Goal: Task Accomplishment & Management: Complete application form

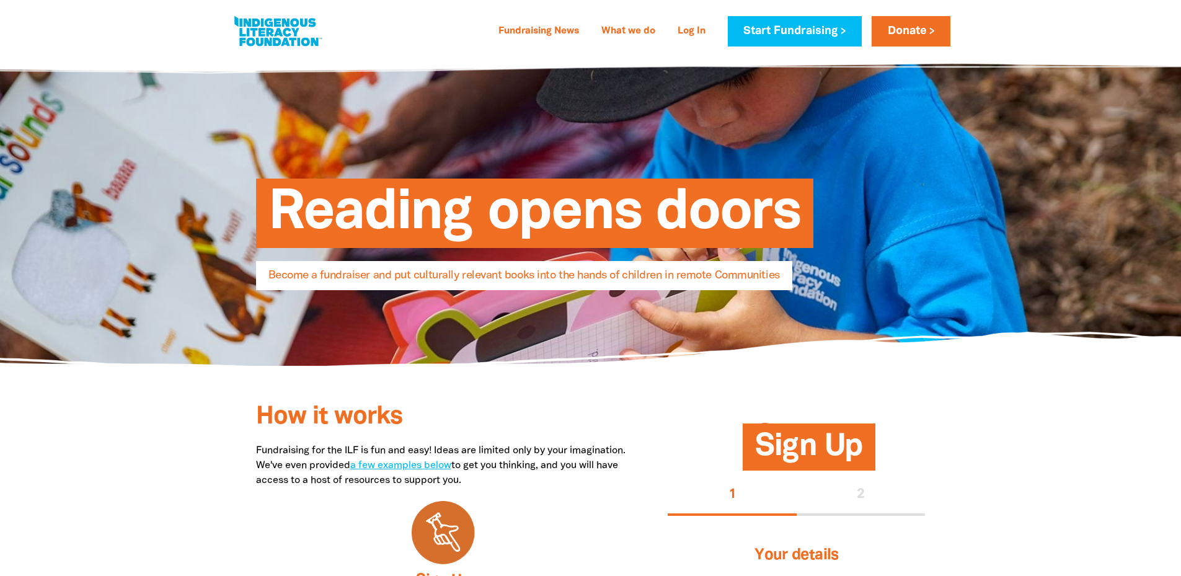
select select "AU"
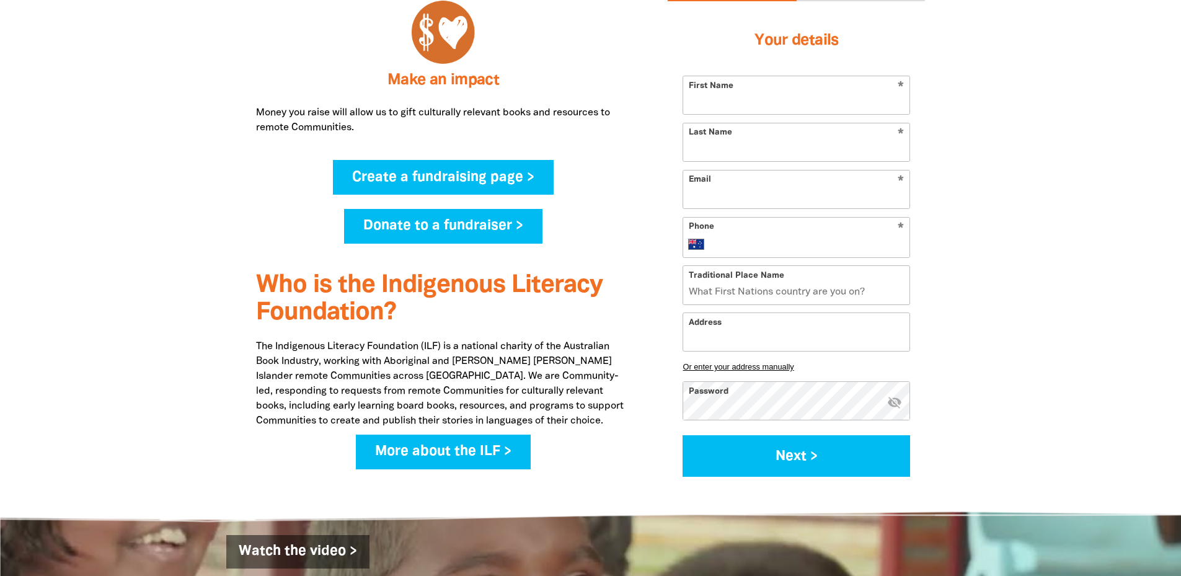
scroll to position [806, 0]
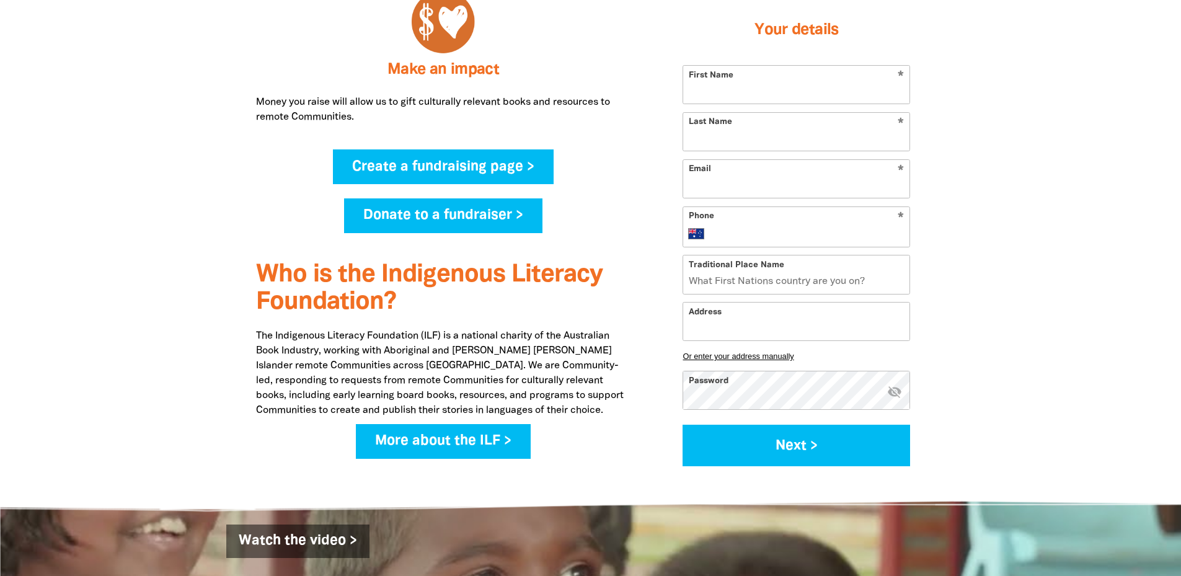
click at [436, 230] on link "Donate to a fundraiser >" at bounding box center [443, 215] width 198 height 35
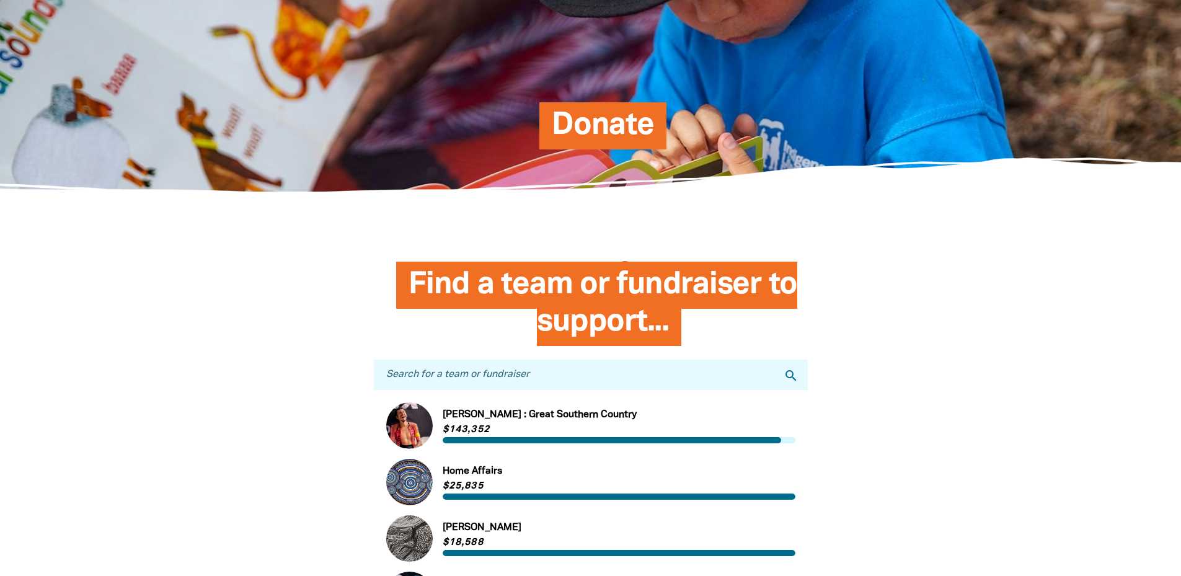
scroll to position [310, 0]
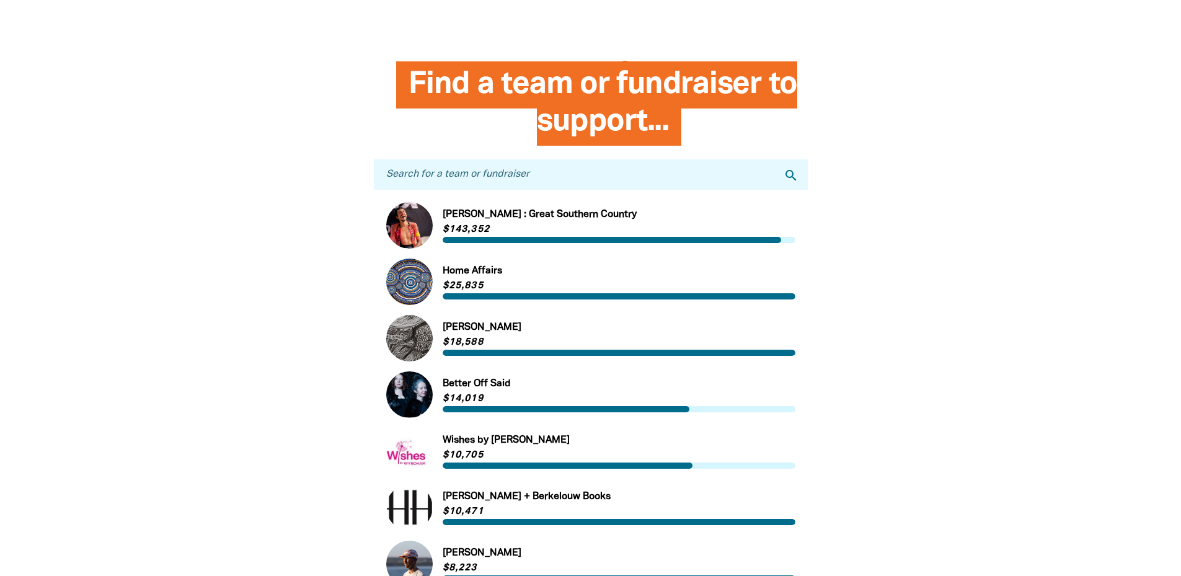
click at [481, 176] on input "Search for a team or fundraiser" at bounding box center [591, 174] width 434 height 30
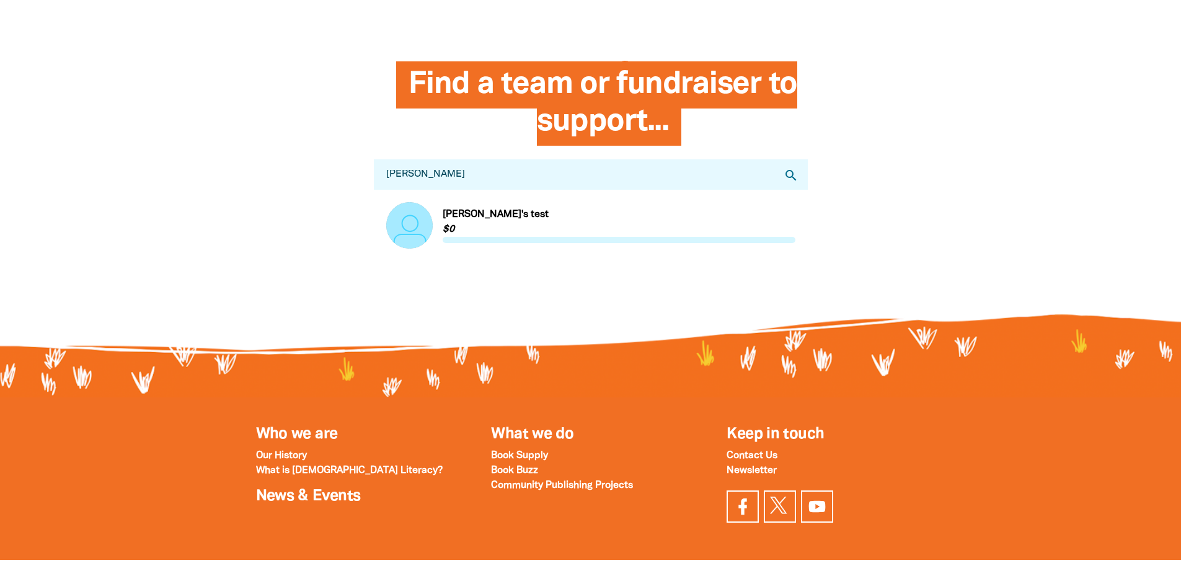
type input "lisa bellear"
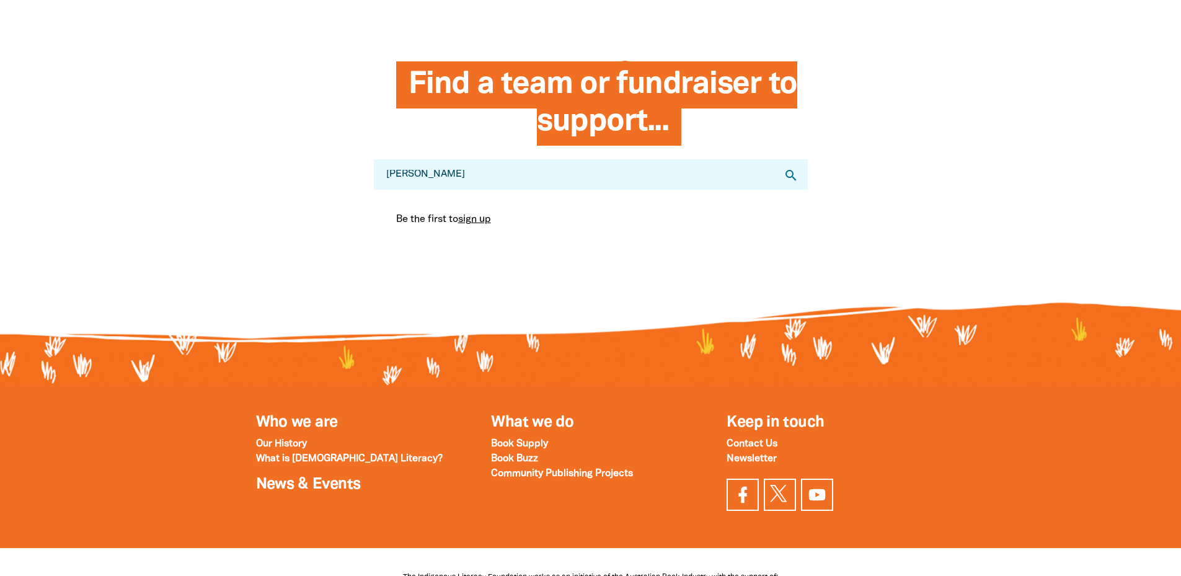
click at [794, 181] on icon "search" at bounding box center [790, 175] width 15 height 15
click at [474, 224] on link "sign up" at bounding box center [474, 219] width 33 height 9
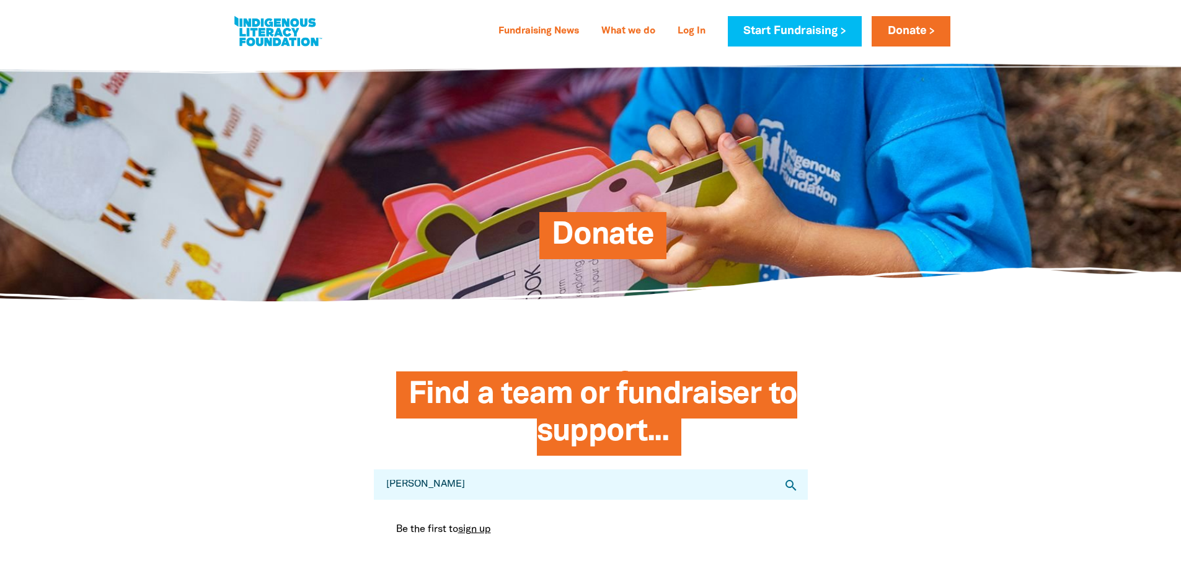
select select "AU"
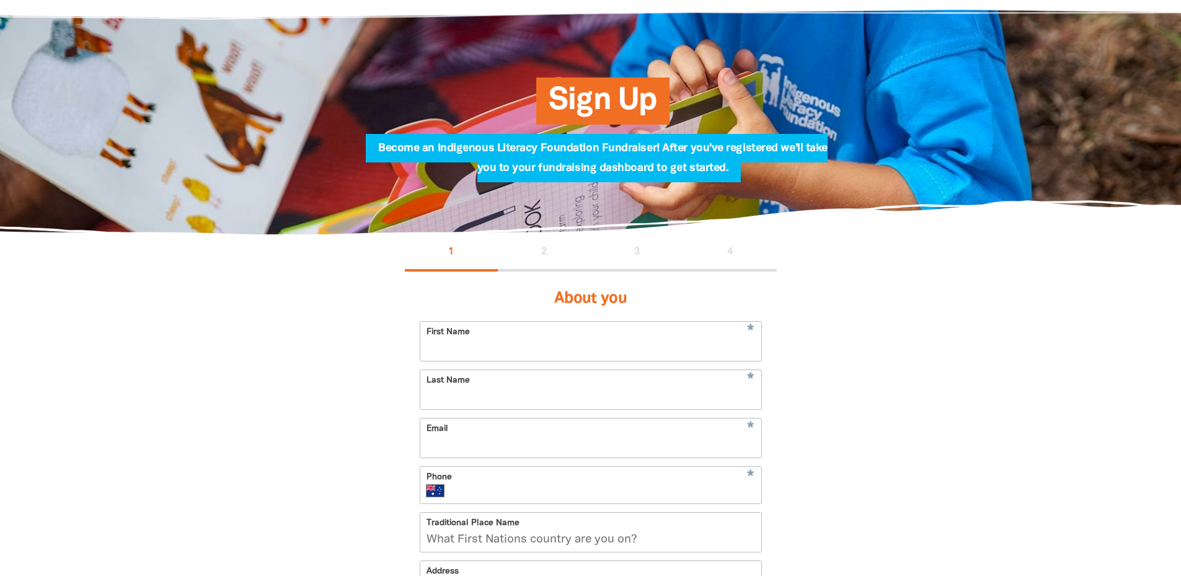
scroll to position [124, 0]
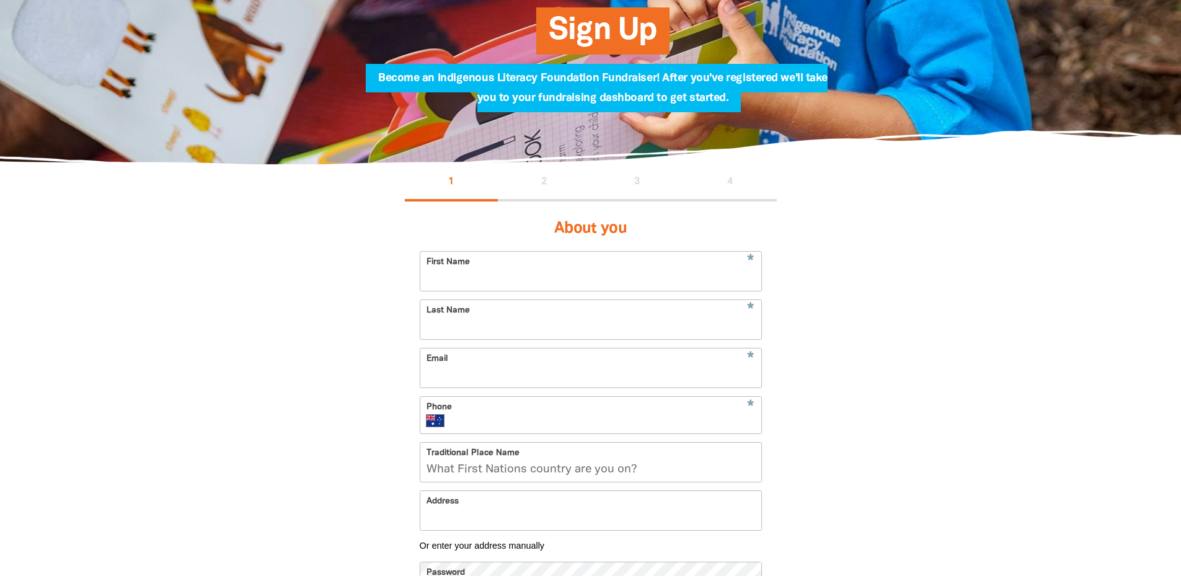
click at [449, 279] on input "First Name" at bounding box center [590, 271] width 341 height 39
click at [439, 286] on input "First Name" at bounding box center [590, 271] width 341 height 39
type input "Ash"
type input "Harrison"
type input "ash.harrison@unimelb.edu.au"
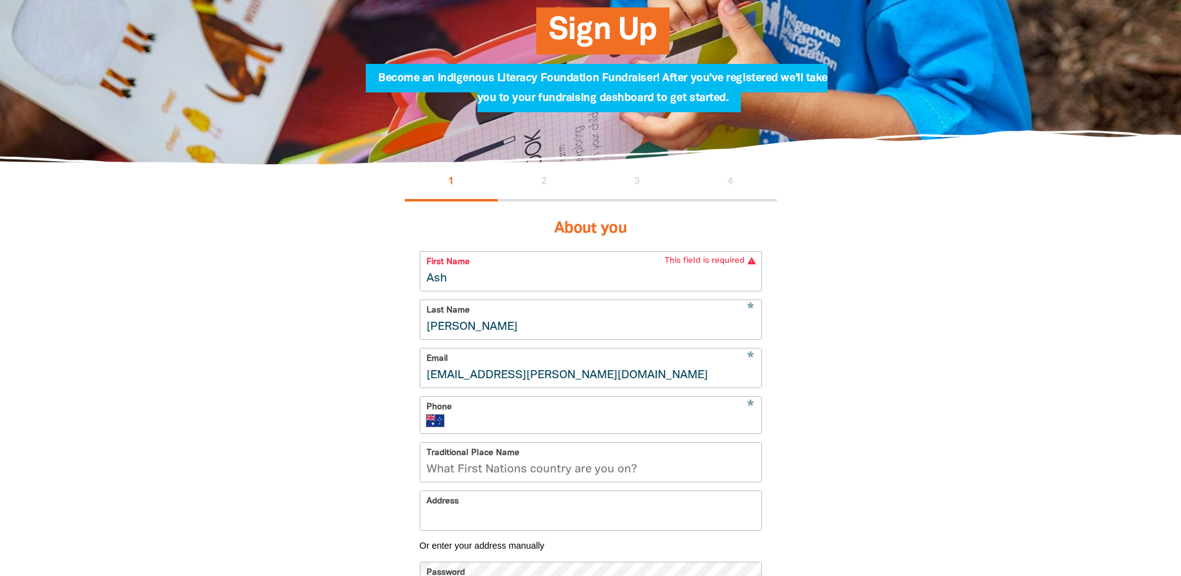
type input "+61 408 380 283"
type input "303 Royal Parade"
click at [854, 337] on div "1 2 3 4 About you * First Name Ash * Last Name Harrison * Email ash.harrison@un…" at bounding box center [591, 447] width 744 height 566
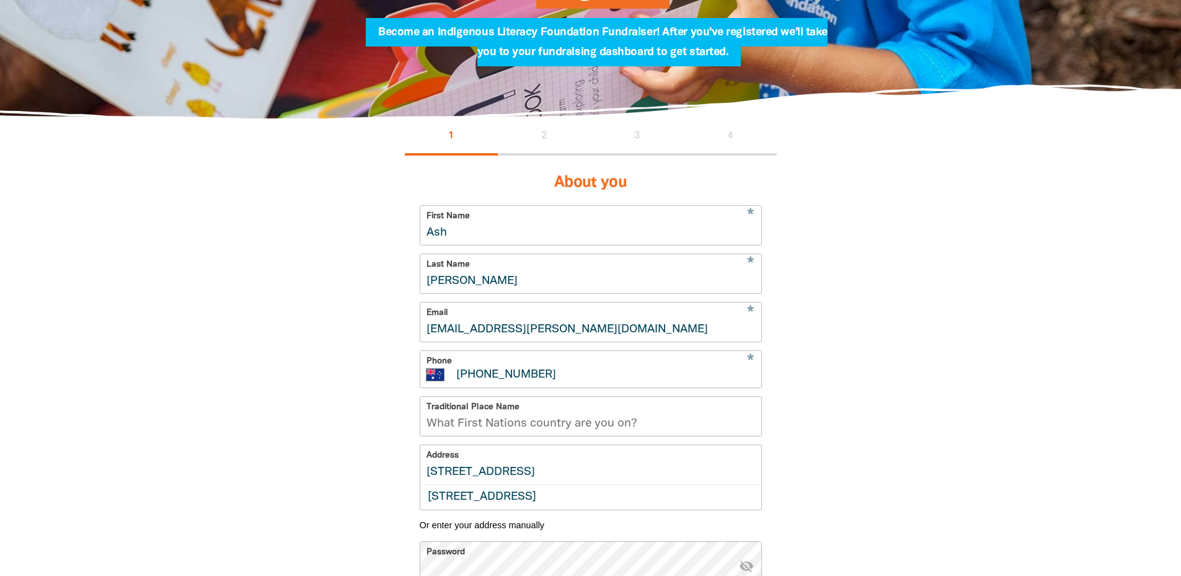
scroll to position [248, 0]
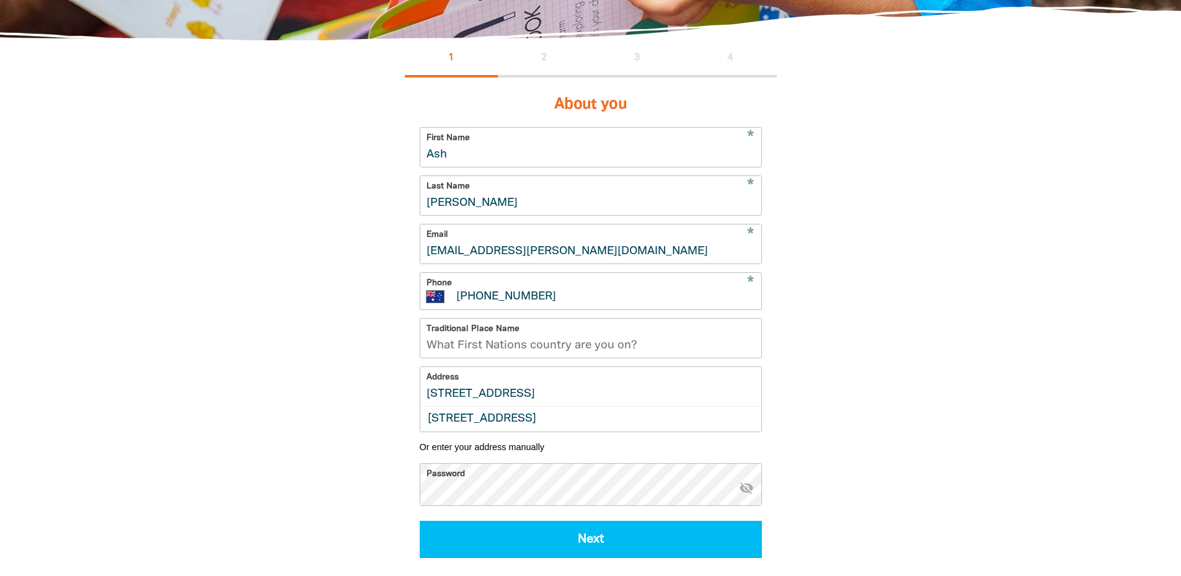
drag, startPoint x: 548, startPoint y: 310, endPoint x: 488, endPoint y: 309, distance: 60.1
click at [488, 303] on input "+61 408 380 283" at bounding box center [604, 297] width 299 height 12
type input "+61 455 954 899"
click at [1001, 304] on section "1 2 3 4 About you * First Name Ash * Last Name Harrison * Email ash.harrison@un…" at bounding box center [590, 335] width 1181 height 591
drag, startPoint x: 574, startPoint y: 353, endPoint x: 592, endPoint y: 353, distance: 18.0
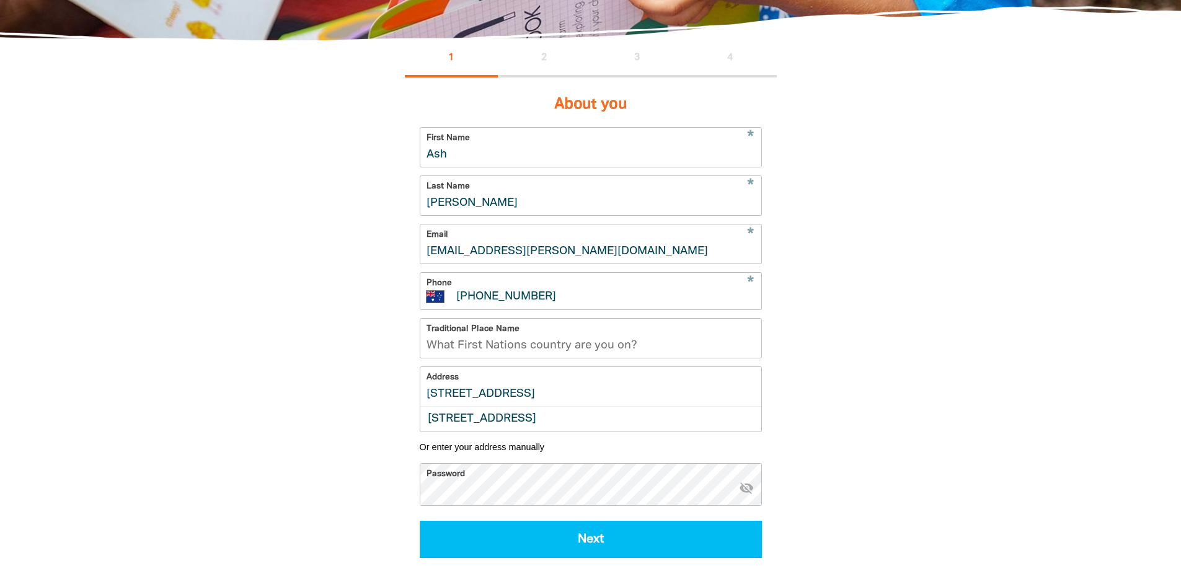
click at [574, 353] on input "Traditional Place Name" at bounding box center [590, 338] width 341 height 39
type input "Naarm"
drag, startPoint x: 974, startPoint y: 304, endPoint x: 962, endPoint y: 308, distance: 12.9
click at [974, 304] on section "1 2 3 4 About you * First Name Ash * Last Name Harrison * Email ash.harrison@un…" at bounding box center [590, 335] width 1181 height 591
click at [515, 406] on input "303 Royal Parade" at bounding box center [590, 386] width 341 height 39
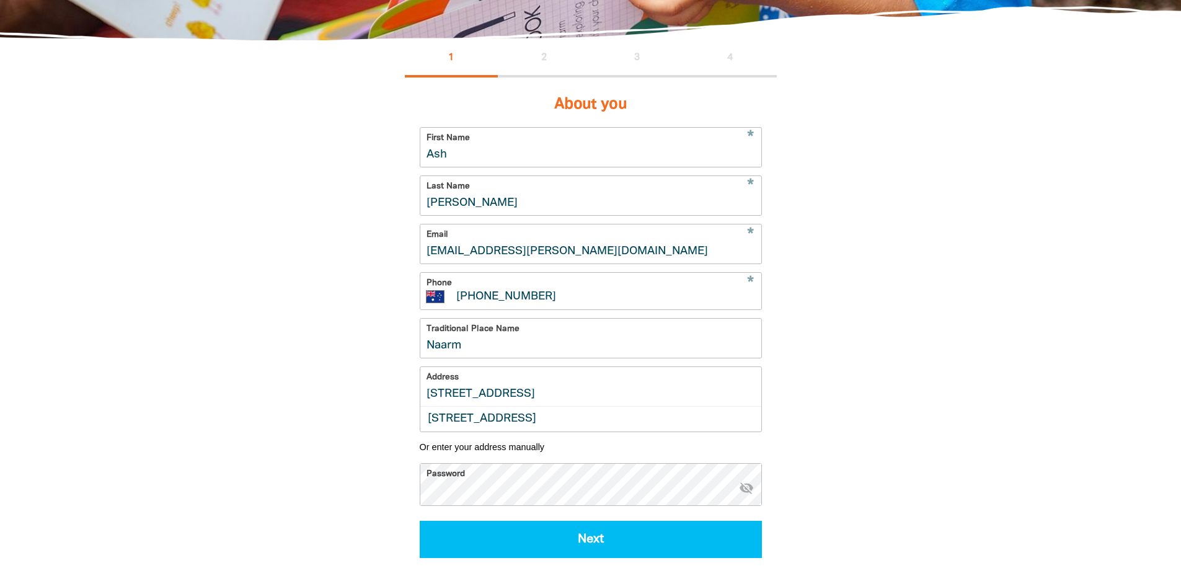
click at [555, 406] on input "303 Royal Parade" at bounding box center [590, 386] width 341 height 39
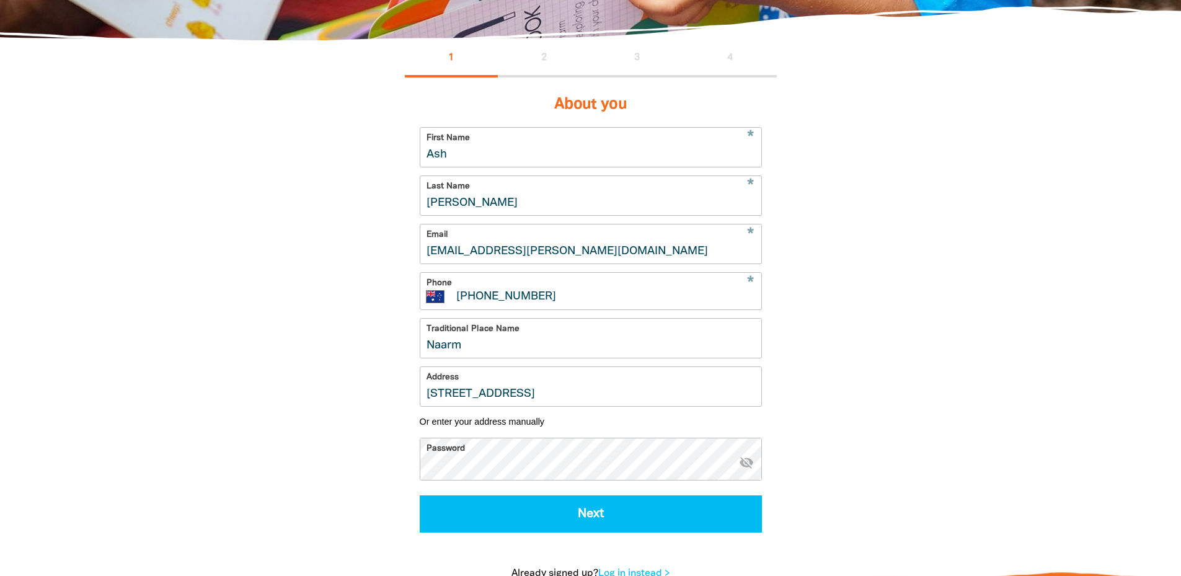
drag, startPoint x: 905, startPoint y: 419, endPoint x: 791, endPoint y: 406, distance: 114.8
click at [905, 419] on div "1 2 3 4 About you * First Name Ash * Last Name Harrison * Email ash.harrison@un…" at bounding box center [591, 322] width 744 height 565
click at [609, 394] on input "303 Royal Parade" at bounding box center [590, 386] width 341 height 39
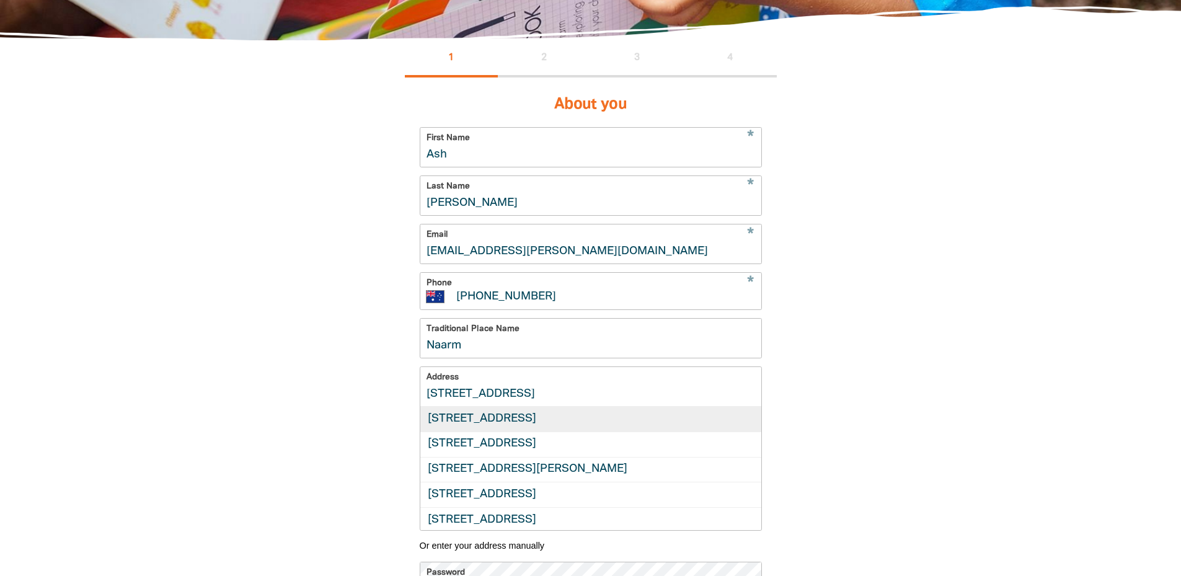
click at [599, 431] on div "303 Royal Parade, PARKVILLE VIC 3052" at bounding box center [590, 419] width 341 height 25
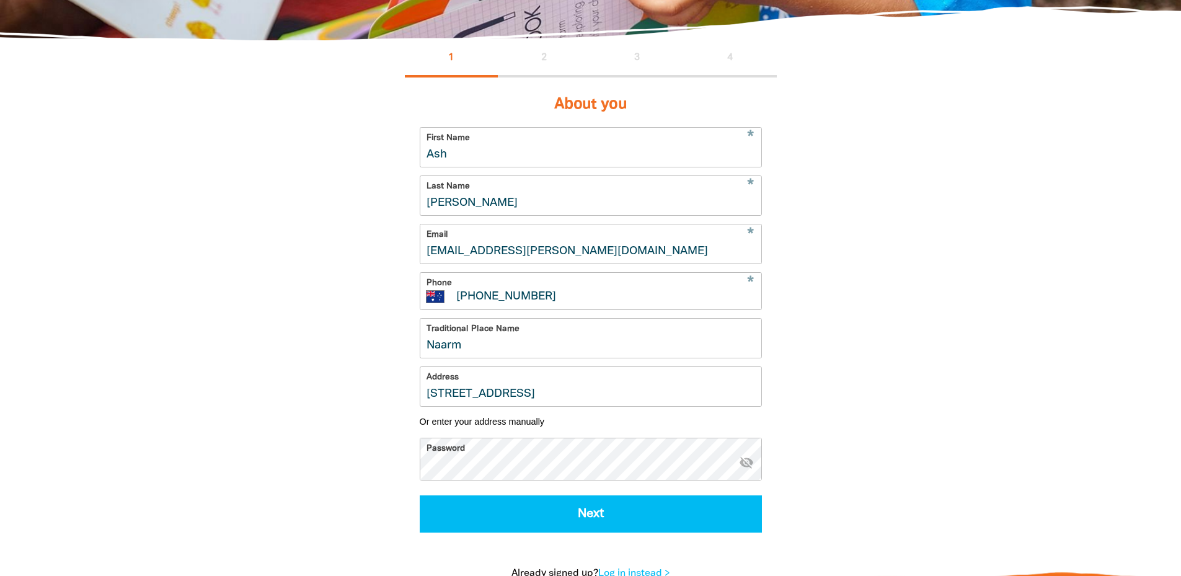
type input "303 Royal Parade, PARKVILLE VIC 3052"
click at [935, 386] on div "1 2 3 4 About you * First Name Ash * Last Name Harrison * Email ash.harrison@un…" at bounding box center [591, 322] width 744 height 565
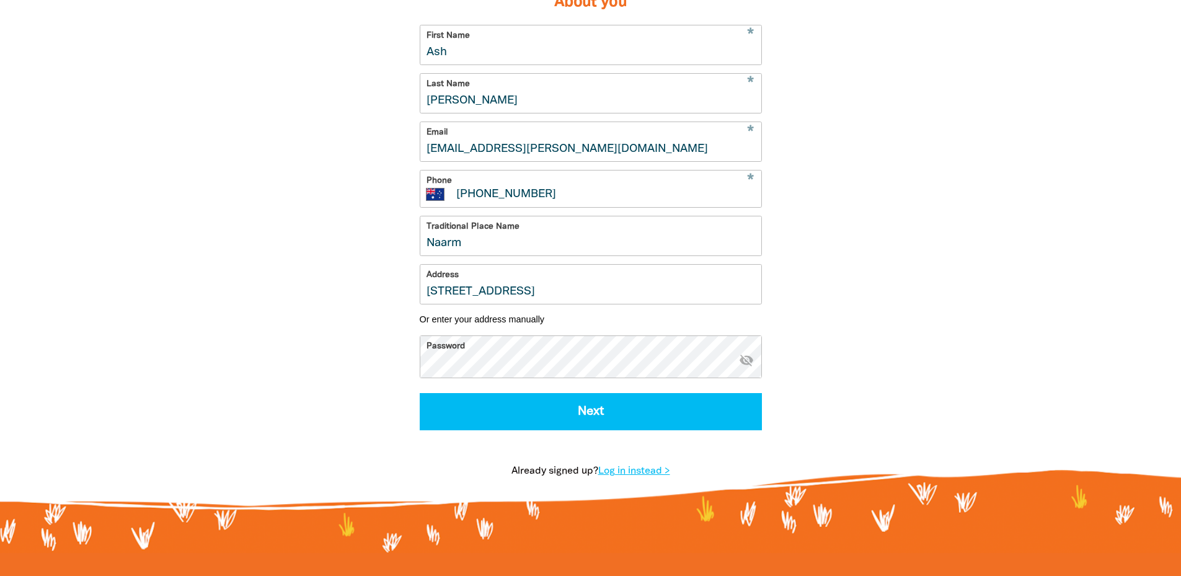
scroll to position [372, 0]
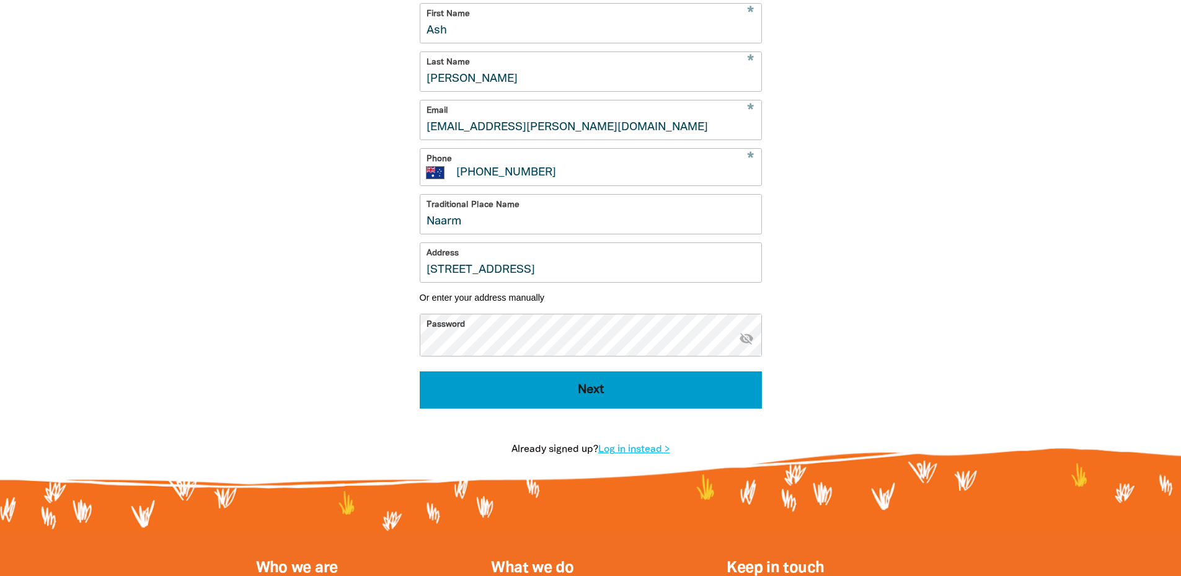
click at [656, 403] on button "Next" at bounding box center [591, 389] width 342 height 37
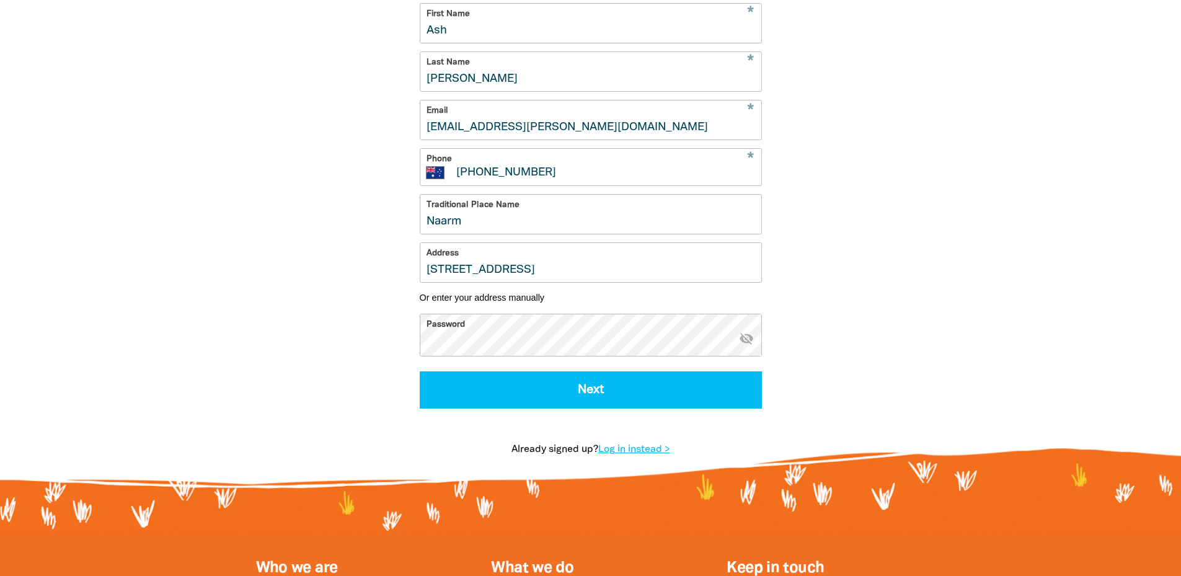
select select "No"
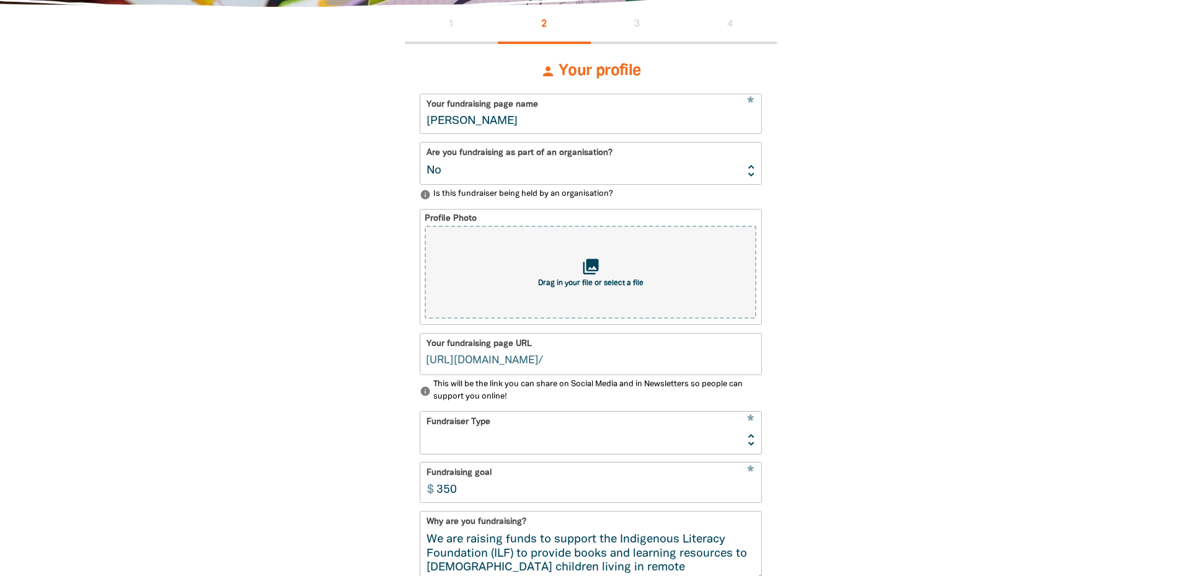
scroll to position [271, 0]
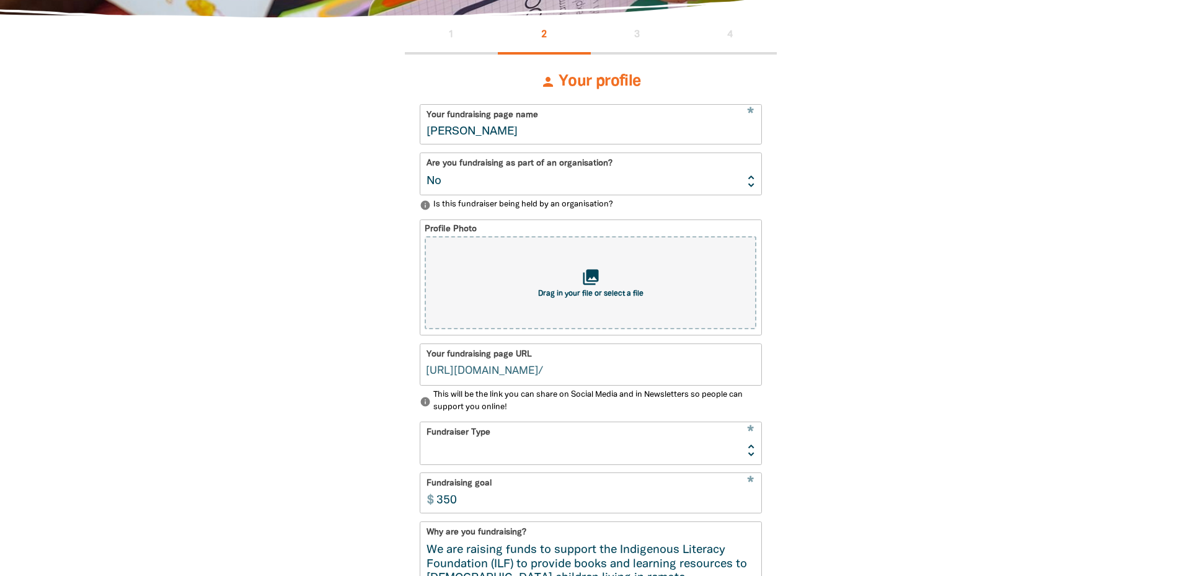
type input "ash-harrison"
click at [485, 190] on select "Yes No" at bounding box center [590, 174] width 341 height 42
select select "Yes"
click at [420, 155] on select "Yes No" at bounding box center [590, 174] width 341 height 42
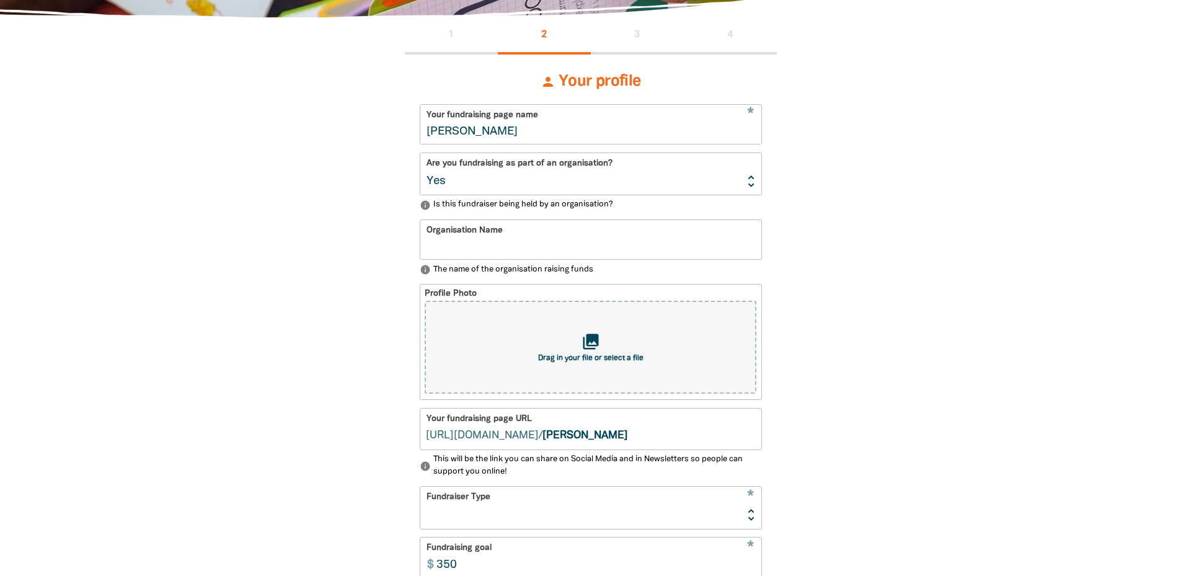
click at [481, 245] on input "Organisation Name" at bounding box center [590, 239] width 341 height 39
type input "[PERSON_NAME][GEOGRAPHIC_DATA]"
click at [938, 350] on div "1 2 3 4 person Your profile * Your fundraising page name Ash Harrison Are you f…" at bounding box center [591, 477] width 744 height 921
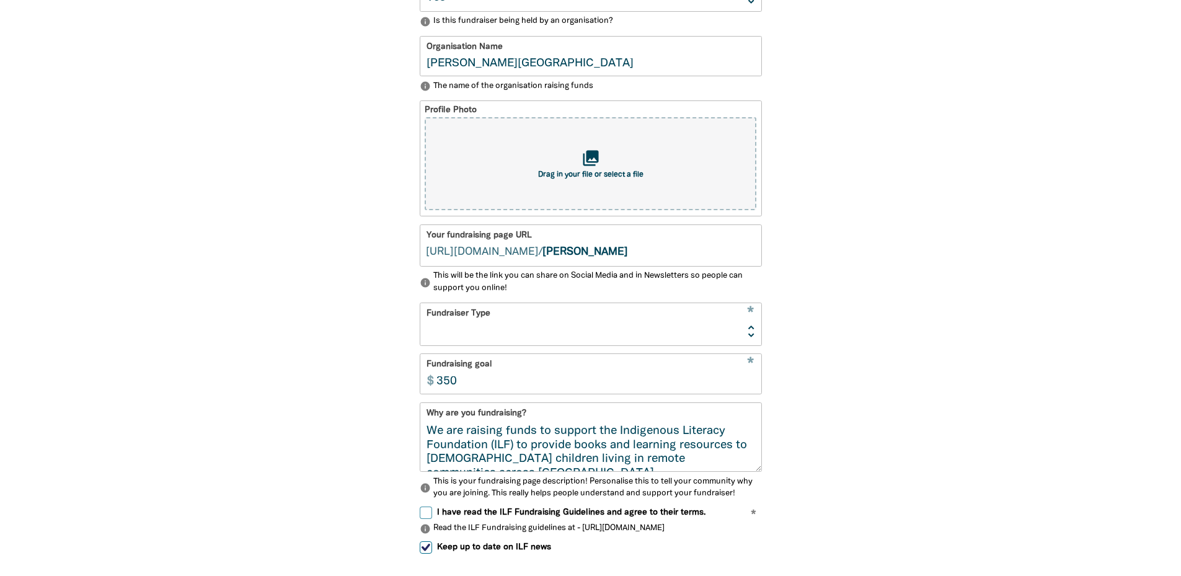
scroll to position [457, 0]
drag, startPoint x: 609, startPoint y: 257, endPoint x: 536, endPoint y: 252, distance: 73.3
click at [542, 252] on input "ash-harrison" at bounding box center [651, 242] width 219 height 41
type input "l"
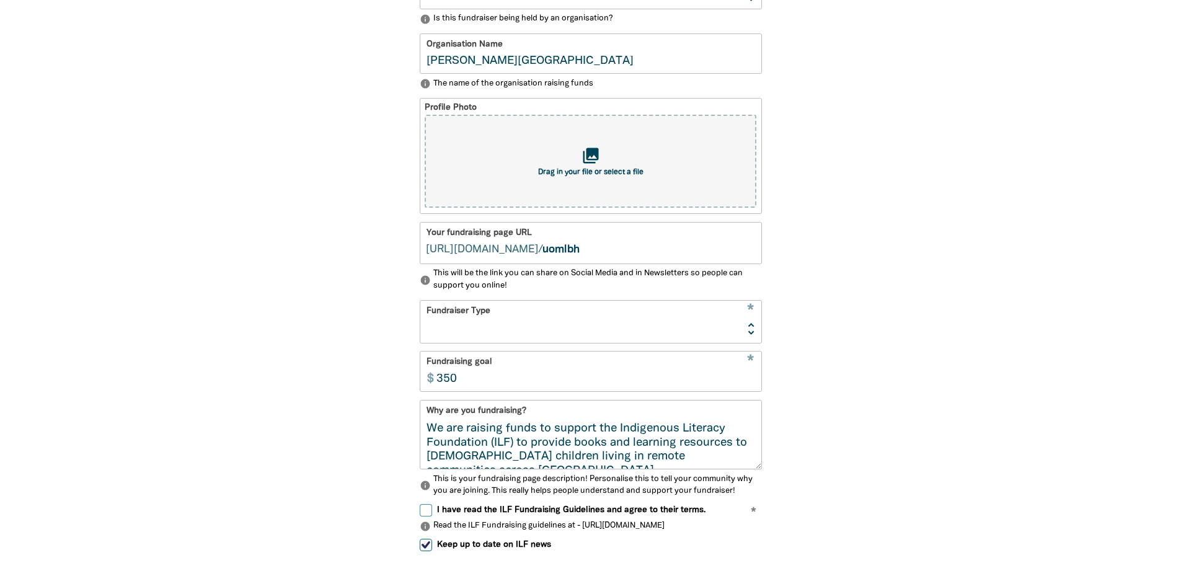
type input "uomlbh"
click at [910, 190] on div "1 2 3 4 person Your profile * Your fundraising page name Ash Harrison Are you f…" at bounding box center [591, 291] width 744 height 921
click at [509, 336] on select "Event Activity Donations Instead of Gifts Business School or Library In Memoriam" at bounding box center [590, 322] width 341 height 42
select select "Activity"
click at [420, 306] on select "Event Activity Donations Instead of Gifts Business School or Library In Memoriam" at bounding box center [590, 322] width 341 height 42
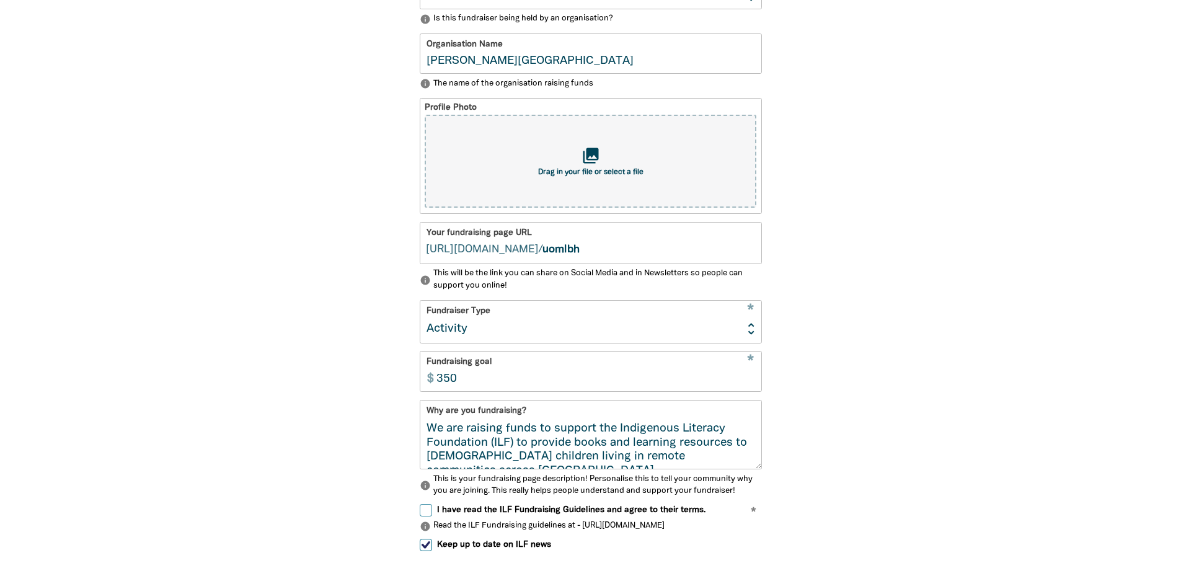
click at [790, 371] on div "1 2 3 4 person Your profile * Your fundraising page name Ash Harrison Are you f…" at bounding box center [591, 291] width 446 height 921
type input "100"
click at [797, 387] on div "1 2 3 4 person Your profile * Your fundraising page name Ash Harrison Are you f…" at bounding box center [591, 291] width 446 height 921
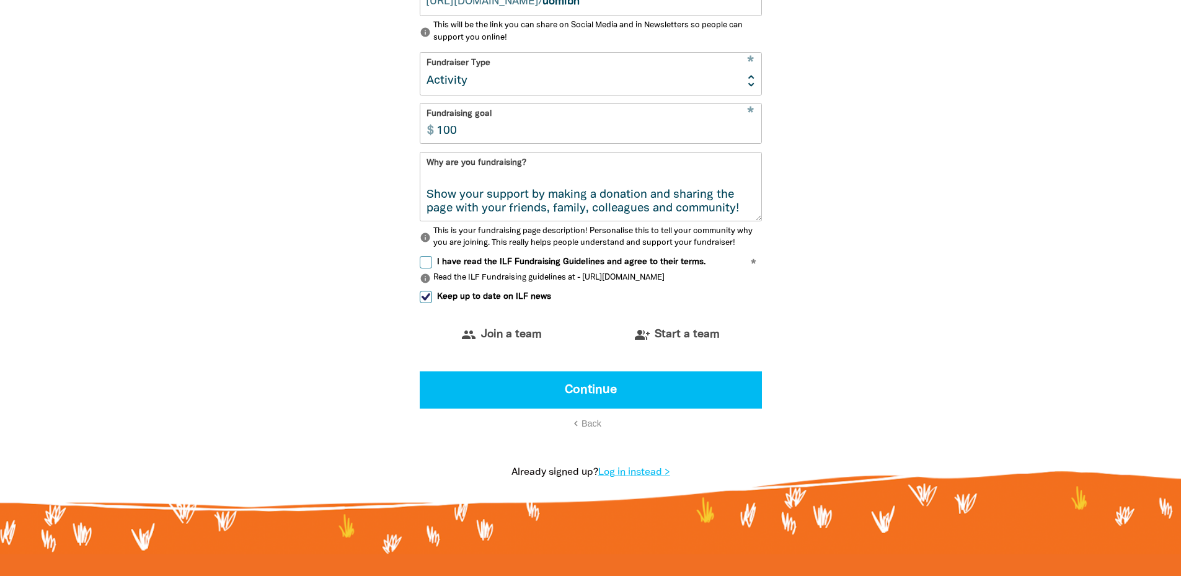
scroll to position [57, 0]
drag, startPoint x: 426, startPoint y: 196, endPoint x: 764, endPoint y: 216, distance: 337.7
click at [764, 216] on div "person Your profile * Your fundraising page name Ash Harrison Are you fundraisi…" at bounding box center [591, 33] width 372 height 825
click at [830, 230] on div "1 2 3 4 person Your profile * Your fundraising page name Ash Harrison Are you f…" at bounding box center [591, 44] width 744 height 921
click at [418, 266] on div "person Your profile * Your fundraising page name Ash Harrison Are you fundraisi…" at bounding box center [591, 33] width 372 height 825
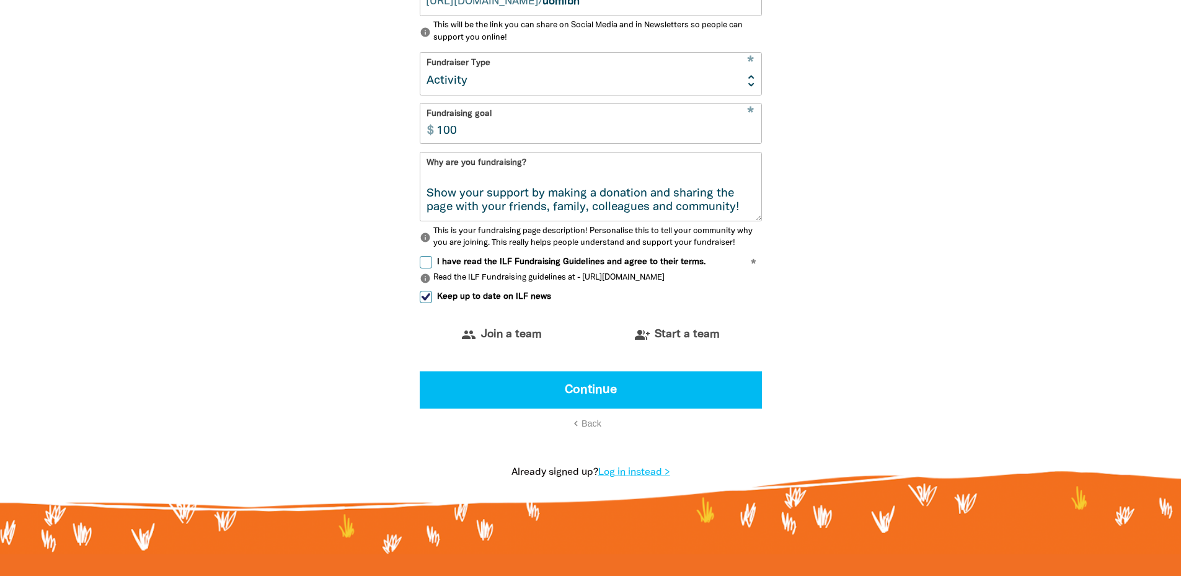
click at [428, 268] on input "I have read the ILF Fundraising Guidelines and agree to their terms." at bounding box center [426, 262] width 12 height 12
checkbox input "true"
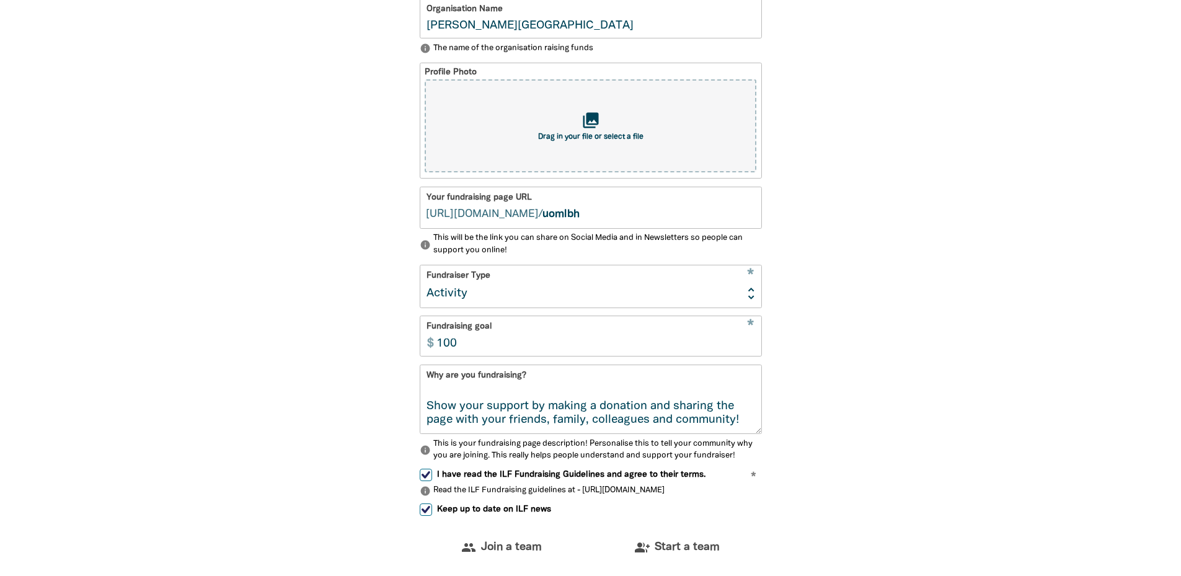
scroll to position [395, 0]
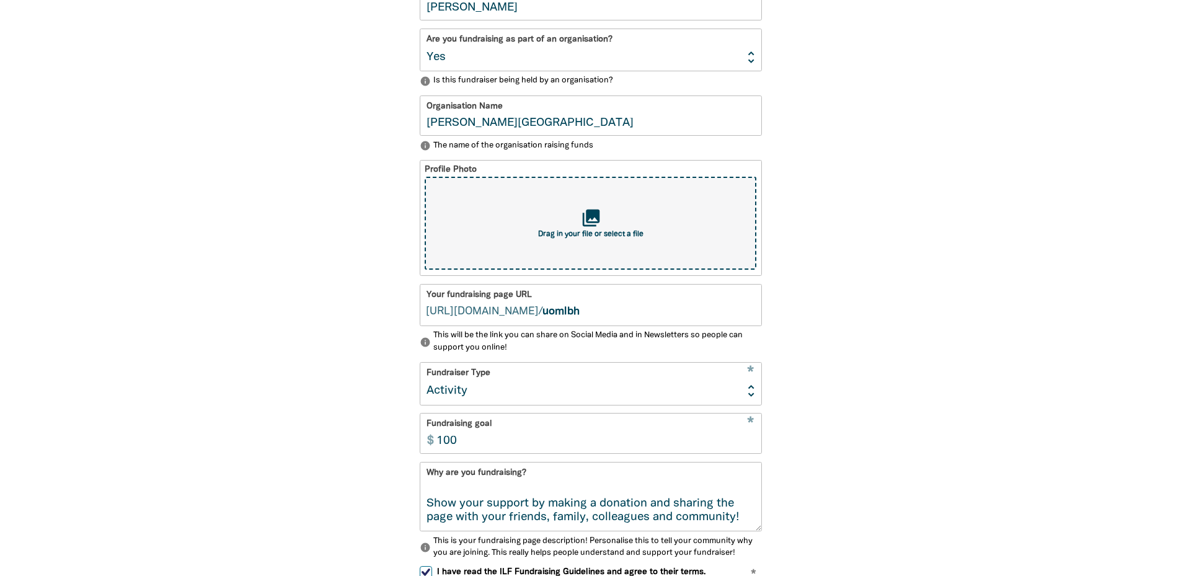
click at [664, 221] on div "collections Drag in your file or select a file" at bounding box center [590, 223] width 331 height 93
type input "C:\fakepath\LBH.PNG"
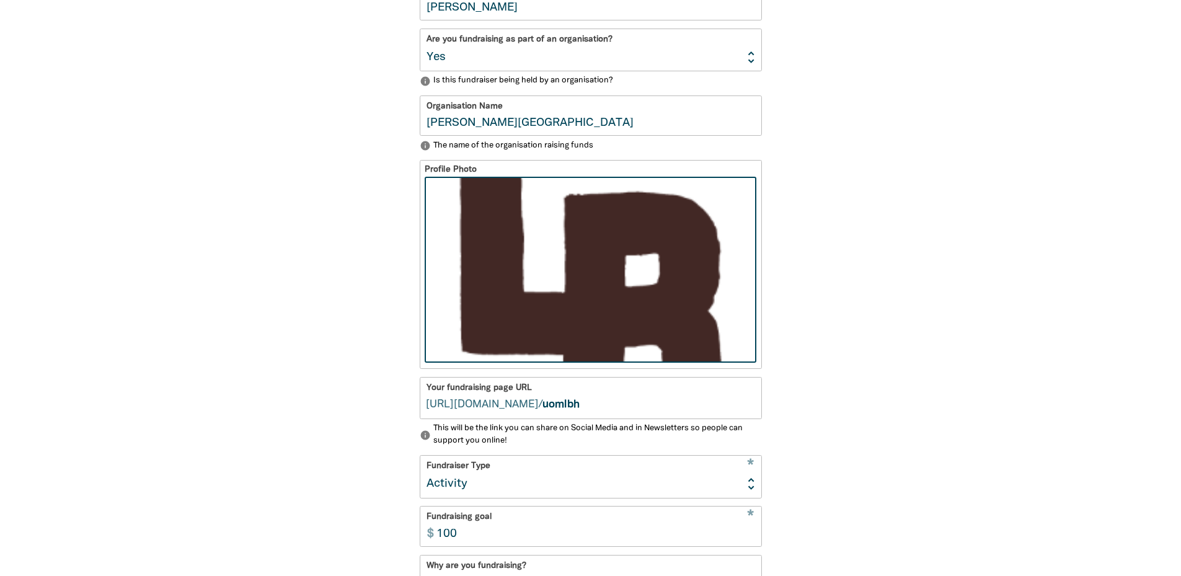
click at [885, 242] on div "1 2 3 4 person Your profile * Your fundraising page name Ash Harrison Are you f…" at bounding box center [591, 400] width 744 height 1014
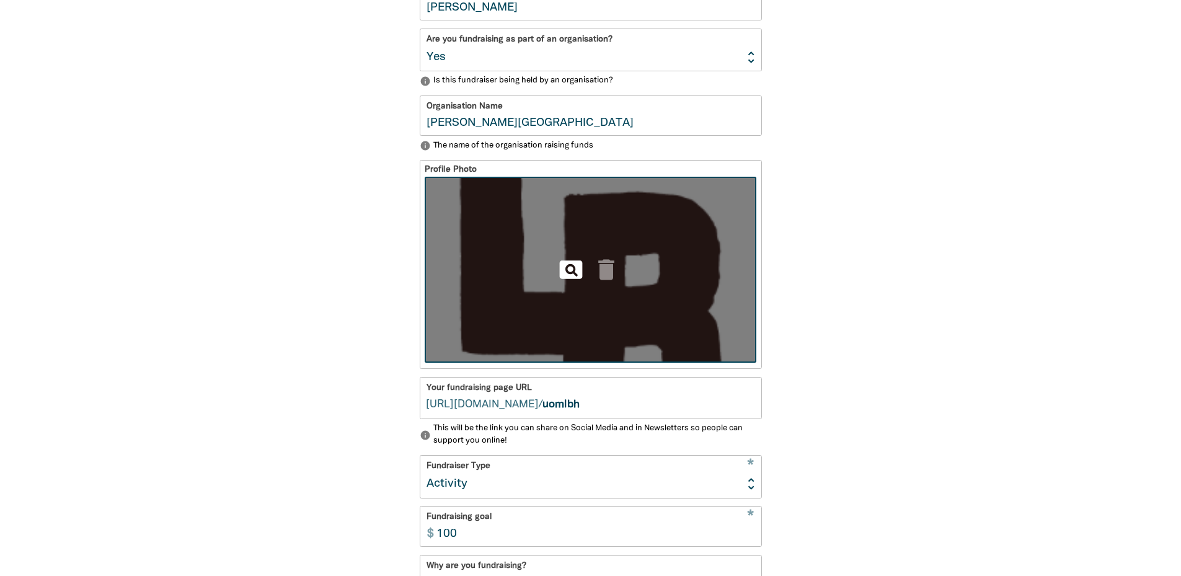
click at [566, 270] on icon "pageview" at bounding box center [570, 269] width 27 height 27
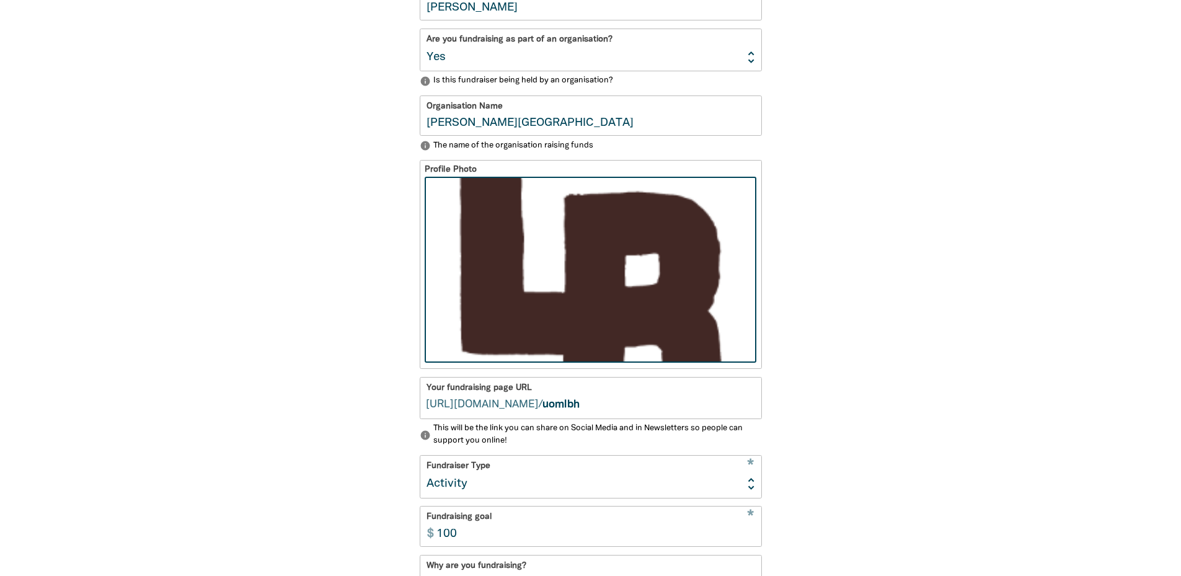
click at [821, 273] on div "1 2 3 4 person Your profile * Your fundraising page name Ash Harrison Are you f…" at bounding box center [591, 400] width 744 height 1014
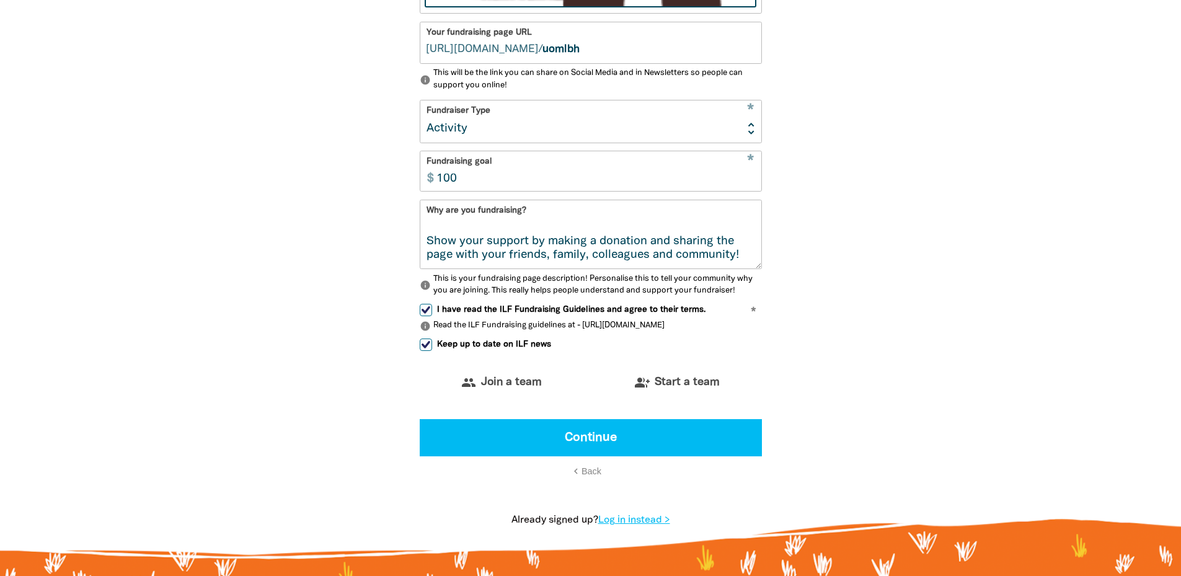
scroll to position [829, 0]
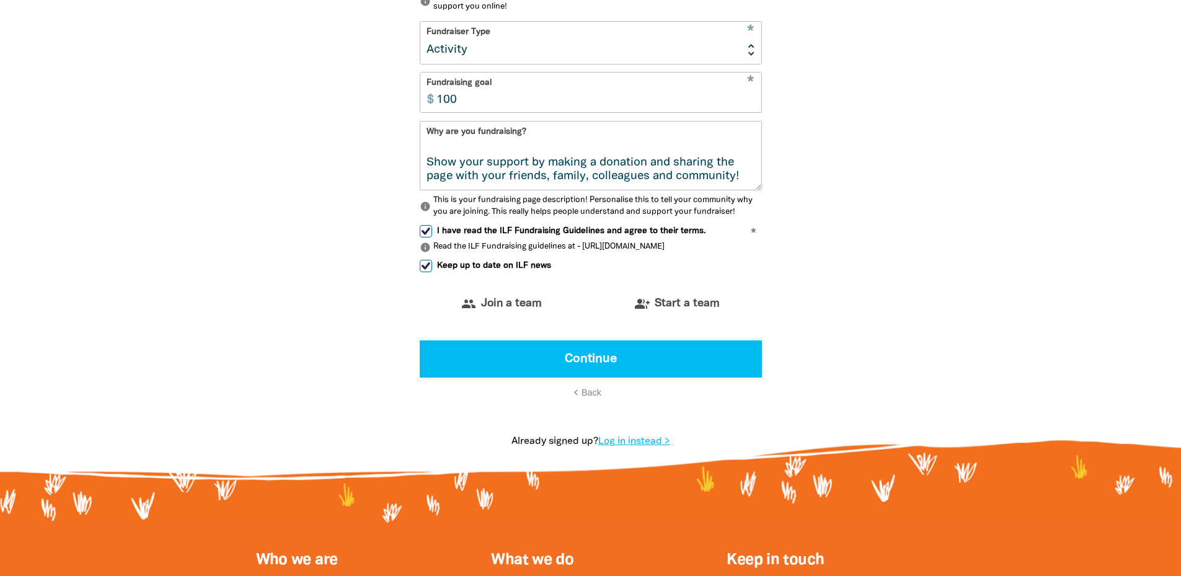
select select "No"
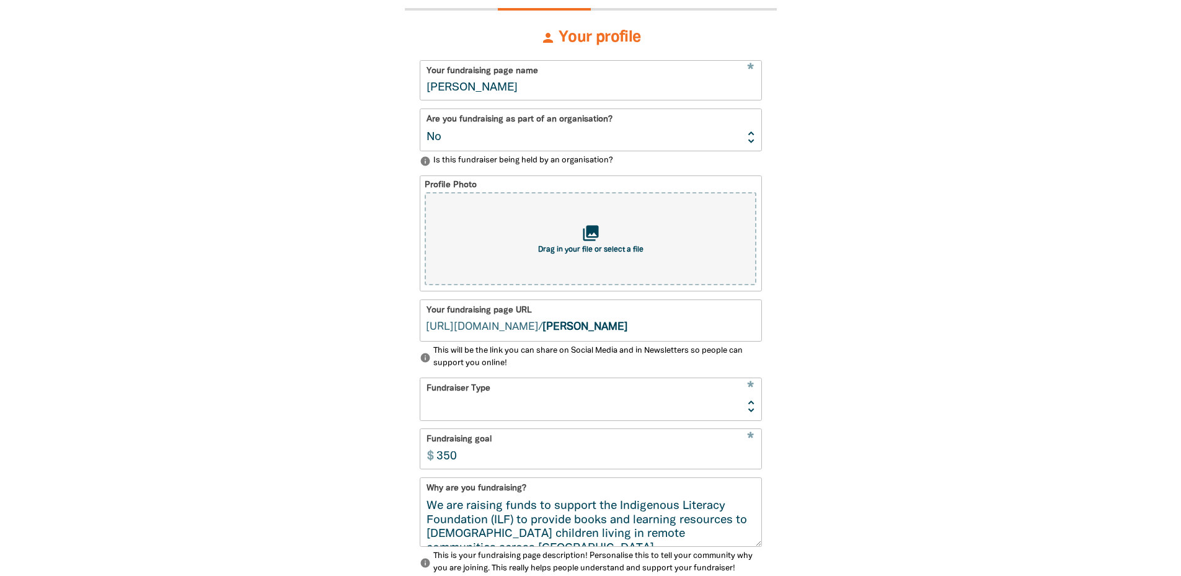
scroll to position [271, 0]
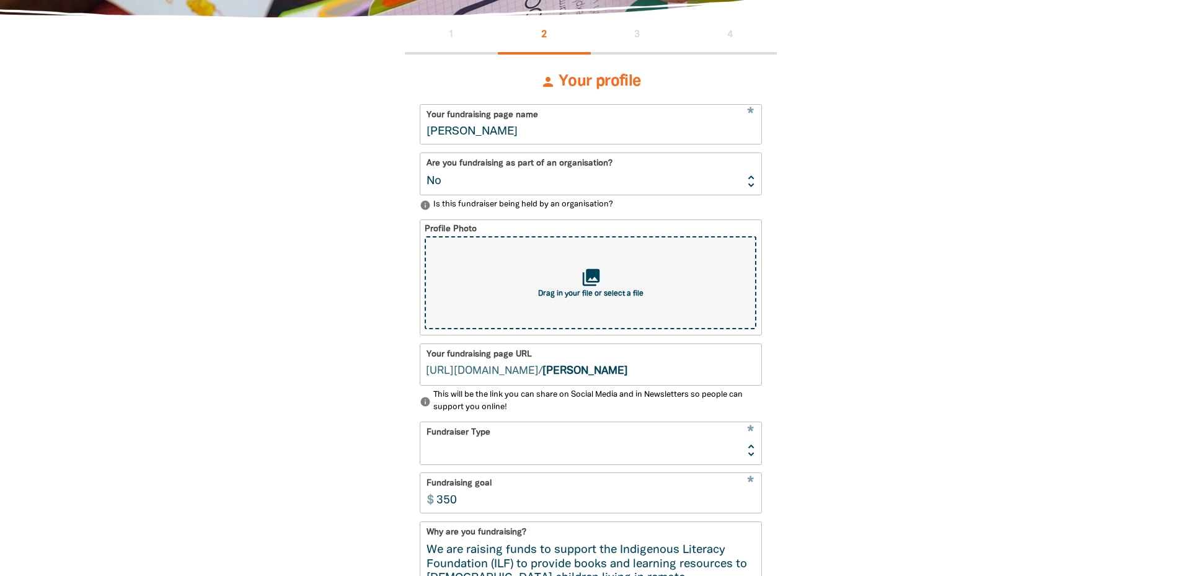
click at [539, 283] on div "collections Drag in your file or select a file" at bounding box center [590, 282] width 331 height 93
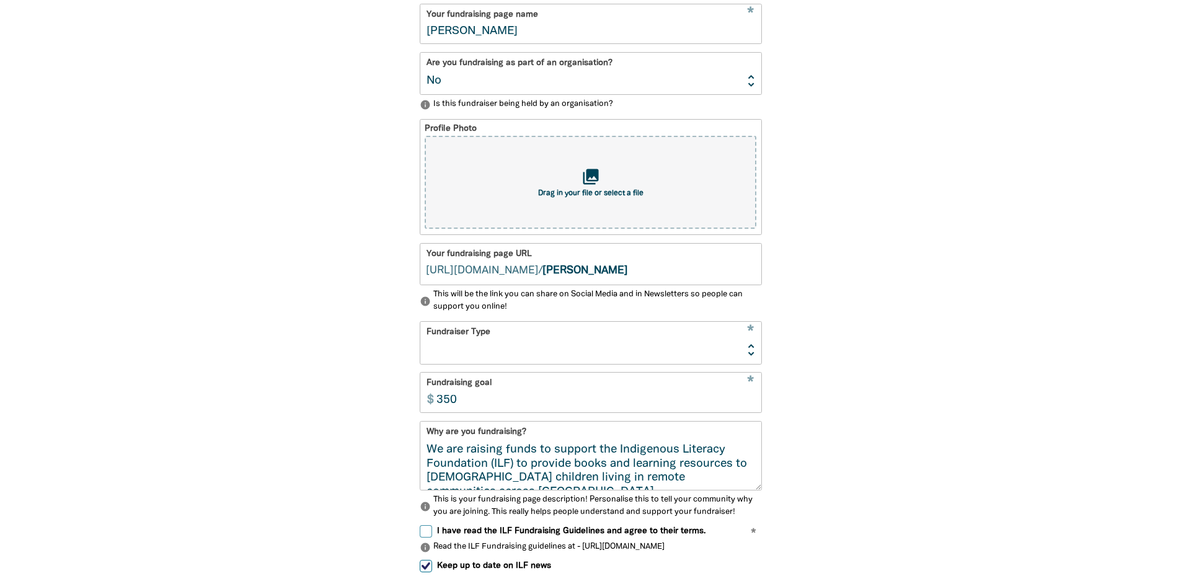
scroll to position [333, 0]
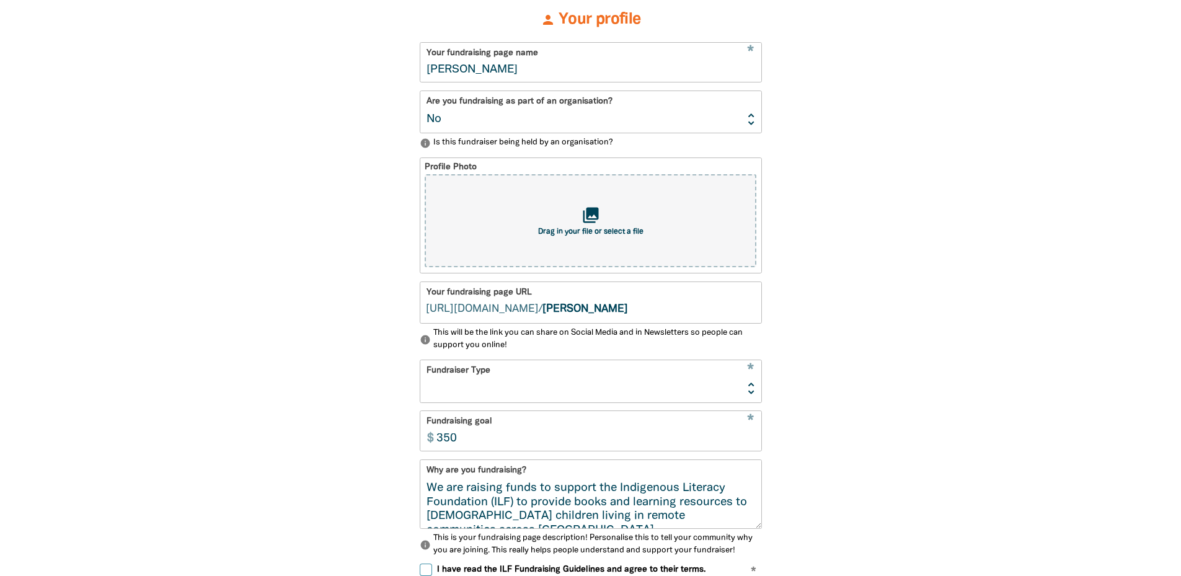
click at [515, 121] on select "Yes No" at bounding box center [590, 112] width 341 height 42
select select "Yes"
click at [420, 93] on select "Yes No" at bounding box center [590, 112] width 341 height 42
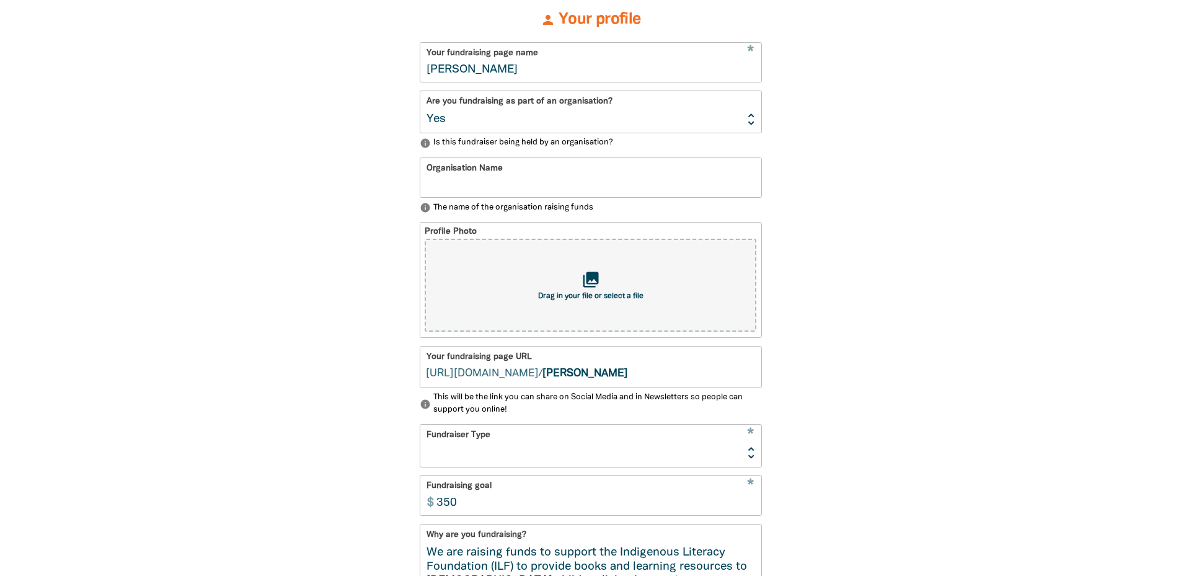
click at [480, 205] on div "Organisation Name info The name of the organisation raising funds" at bounding box center [591, 185] width 342 height 56
click at [465, 176] on input "Organisation Name" at bounding box center [590, 177] width 341 height 39
type input "[PERSON_NAME][GEOGRAPHIC_DATA]"
drag, startPoint x: 605, startPoint y: 382, endPoint x: 529, endPoint y: 379, distance: 76.3
click at [529, 379] on div "/ fundraising.ilf.org.au/ ash-harrison" at bounding box center [590, 366] width 341 height 41
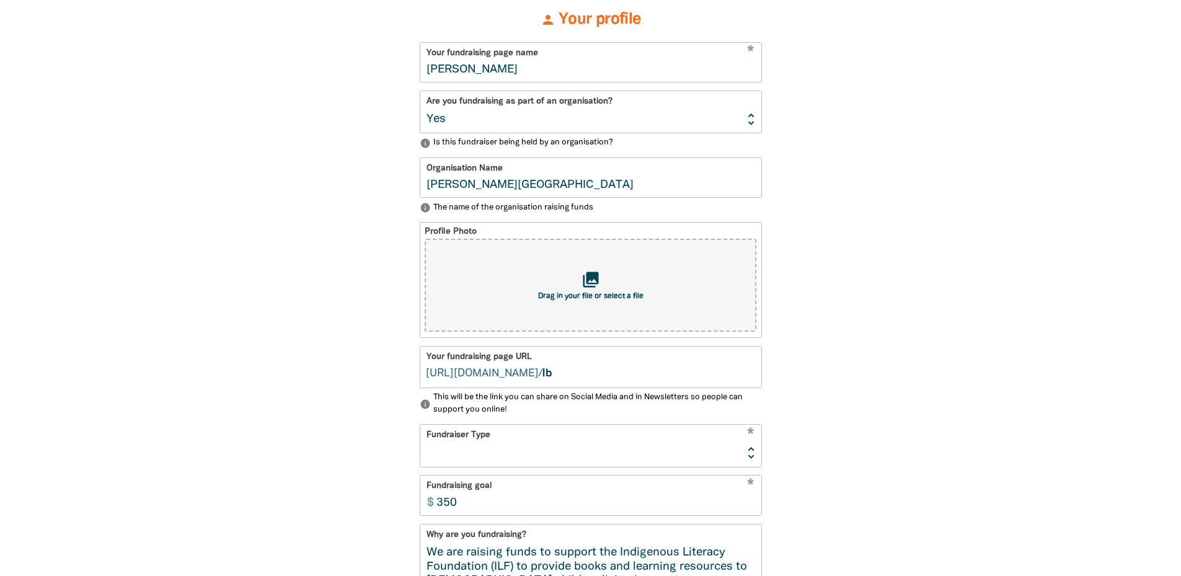
type input "l"
type input "u"
type input "lbhuom"
click at [861, 361] on div "1 2 3 4 person Your profile * Your fundraising page name Ash Harrison Are you f…" at bounding box center [591, 415] width 744 height 921
click at [603, 452] on select "Event Activity Donations Instead of Gifts Business School or Library In Memoriam" at bounding box center [590, 446] width 341 height 42
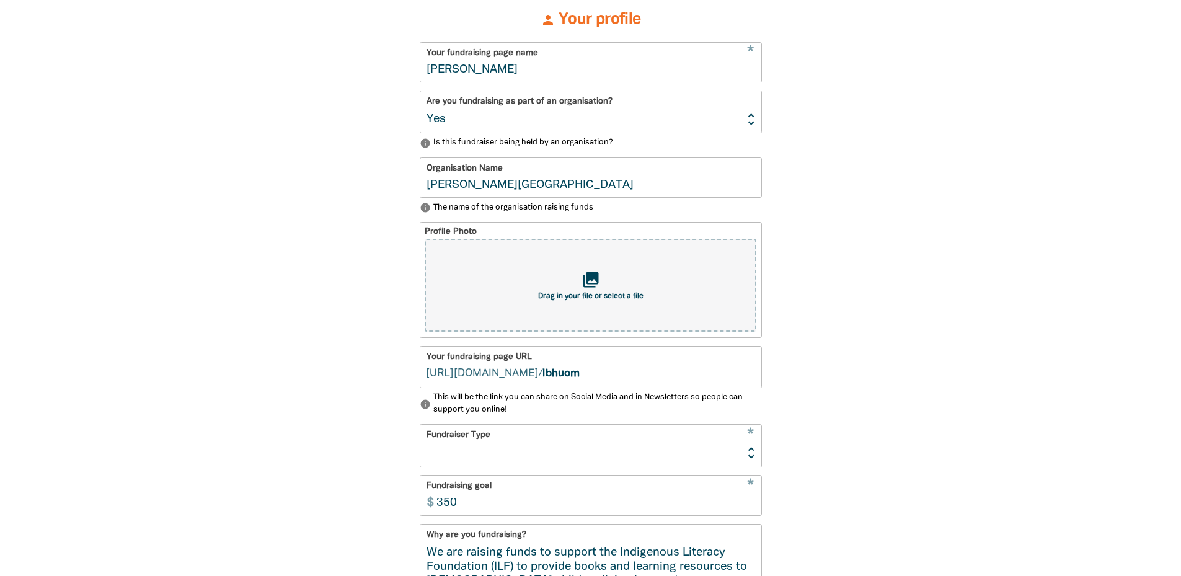
select select "Activity"
click at [420, 429] on select "Event Activity Donations Instead of Gifts Business School or Library In Memoriam" at bounding box center [590, 446] width 341 height 42
click at [866, 473] on div "1 2 3 4 person Your profile * Your fundraising page name Ash Harrison Are you f…" at bounding box center [591, 415] width 744 height 921
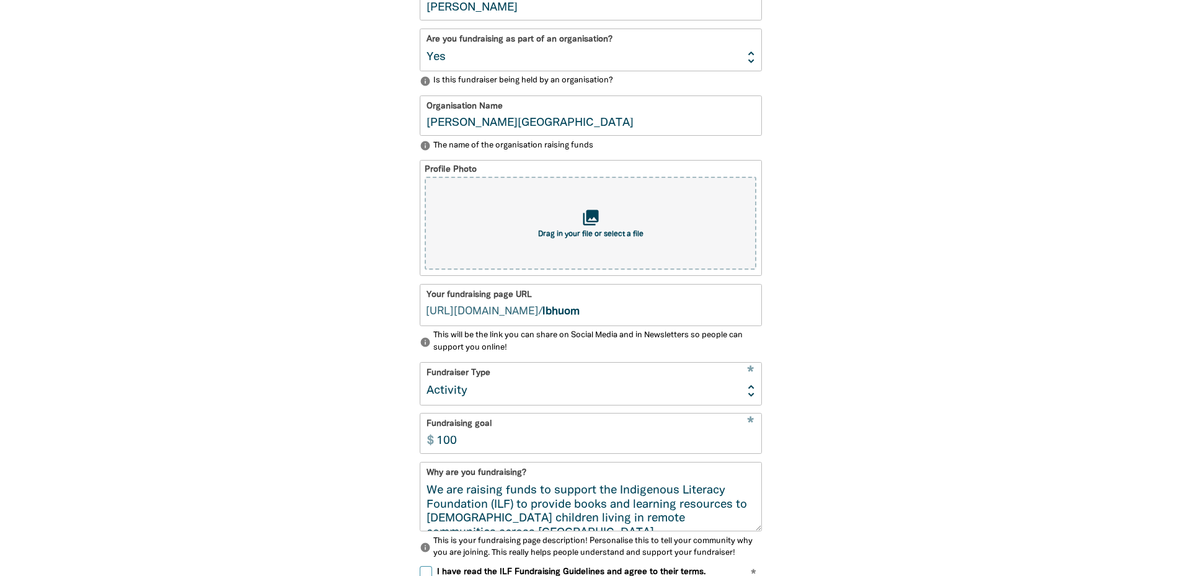
type input "100"
click at [830, 390] on div "1 2 3 4 person Your profile * Your fundraising page name Ash Harrison Are you f…" at bounding box center [591, 353] width 744 height 921
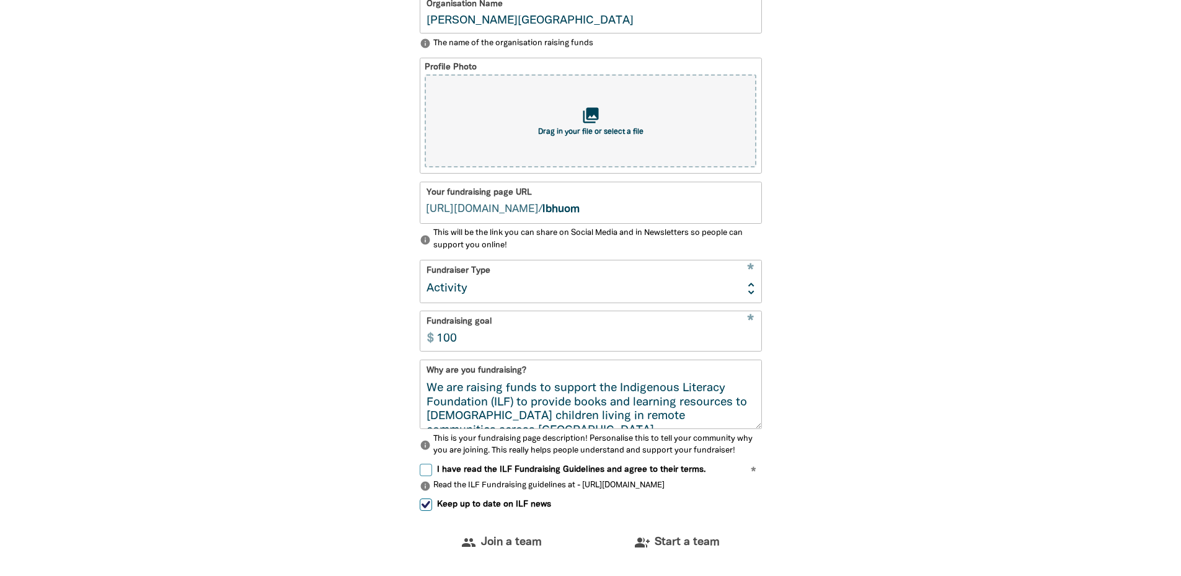
scroll to position [519, 0]
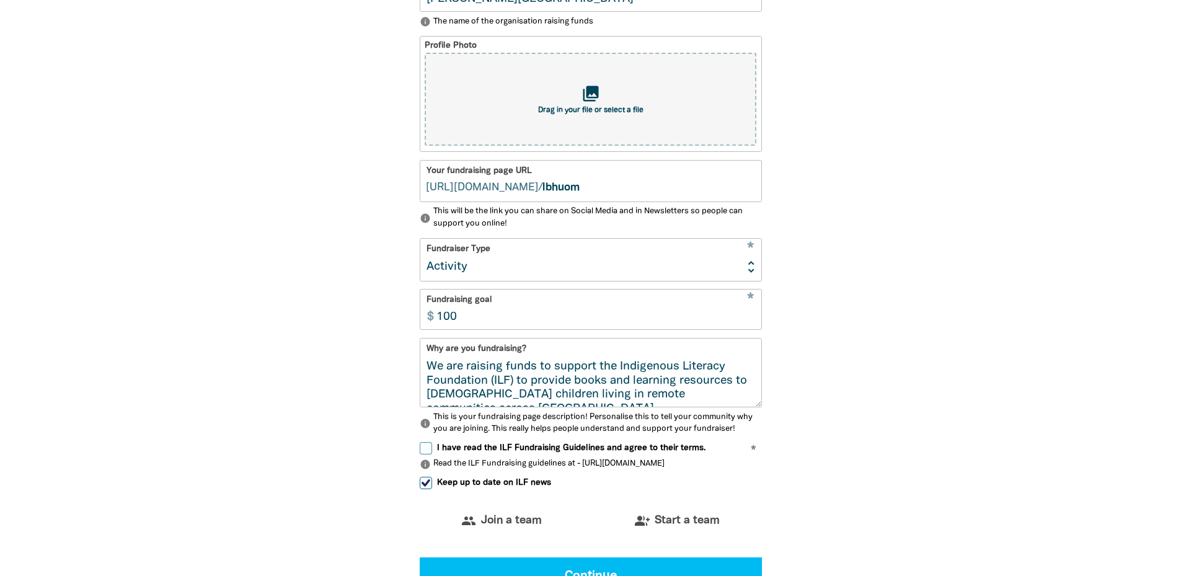
click at [434, 454] on label "I have read the ILF Fundraising Guidelines and agree to their terms." at bounding box center [563, 448] width 286 height 12
click at [432, 454] on input "I have read the ILF Fundraising Guidelines and agree to their terms." at bounding box center [426, 448] width 12 height 12
checkbox input "true"
click at [581, 132] on div "collections Drag in your file or select a file" at bounding box center [590, 99] width 331 height 93
type input "C:\fakepath\LBH 1.PNG"
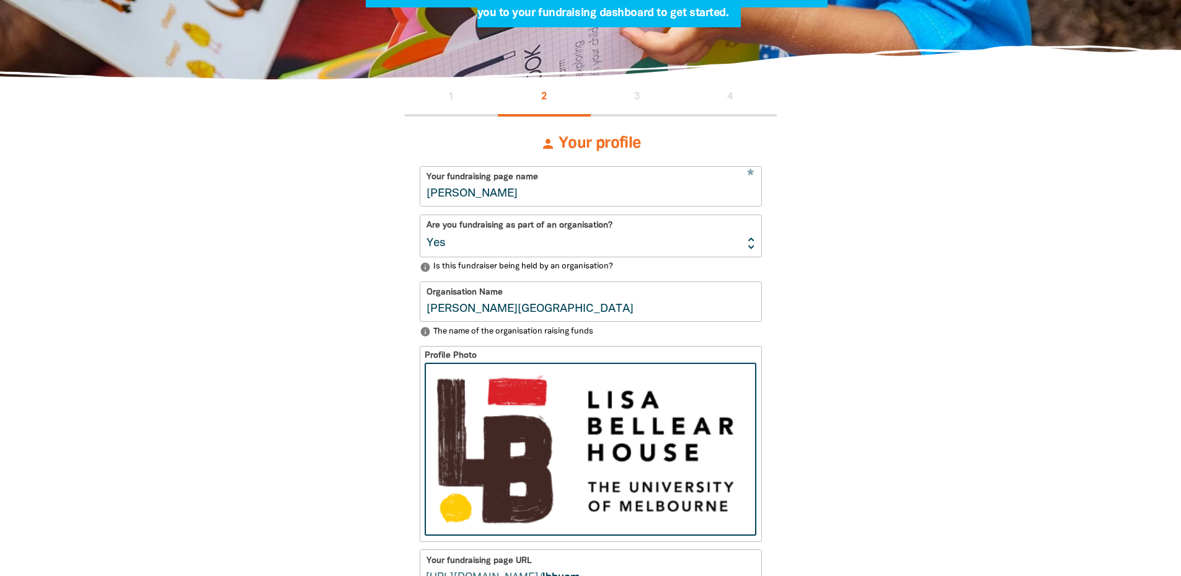
scroll to position [271, 0]
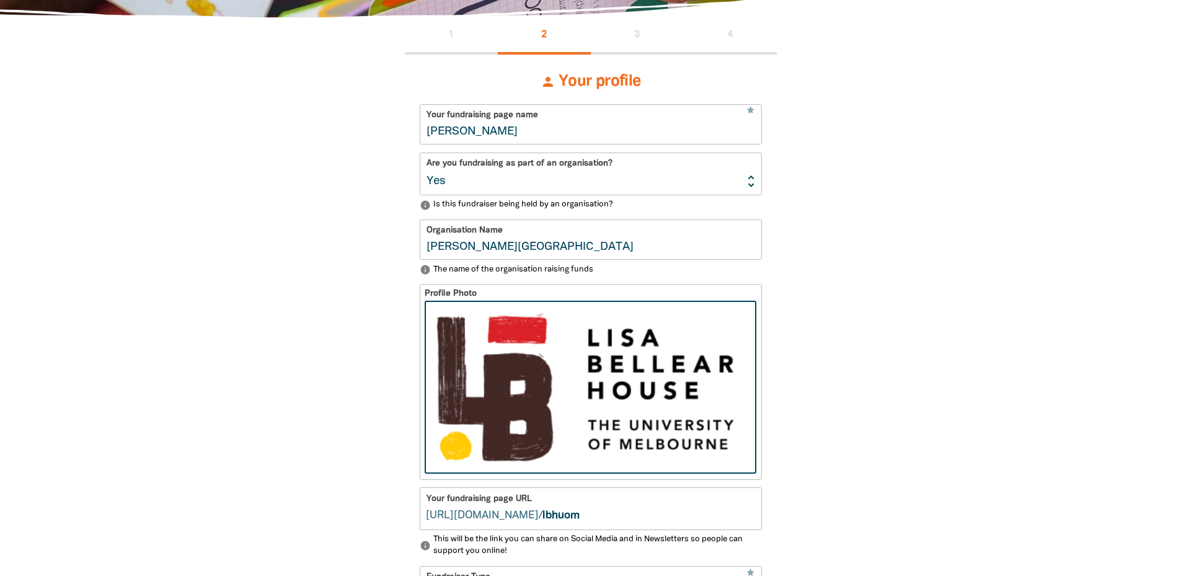
drag, startPoint x: 491, startPoint y: 125, endPoint x: 266, endPoint y: 102, distance: 226.1
click at [266, 102] on div "1 2 3 4 person Your profile * Your fundraising page name Ash Harrison Are you f…" at bounding box center [591, 517] width 744 height 1001
type input "[PERSON_NAME][GEOGRAPHIC_DATA]"
click at [895, 254] on div "1 2 3 4 person Your profile * Your fundraising page name Lisa Bellear House Are…" at bounding box center [591, 517] width 744 height 1001
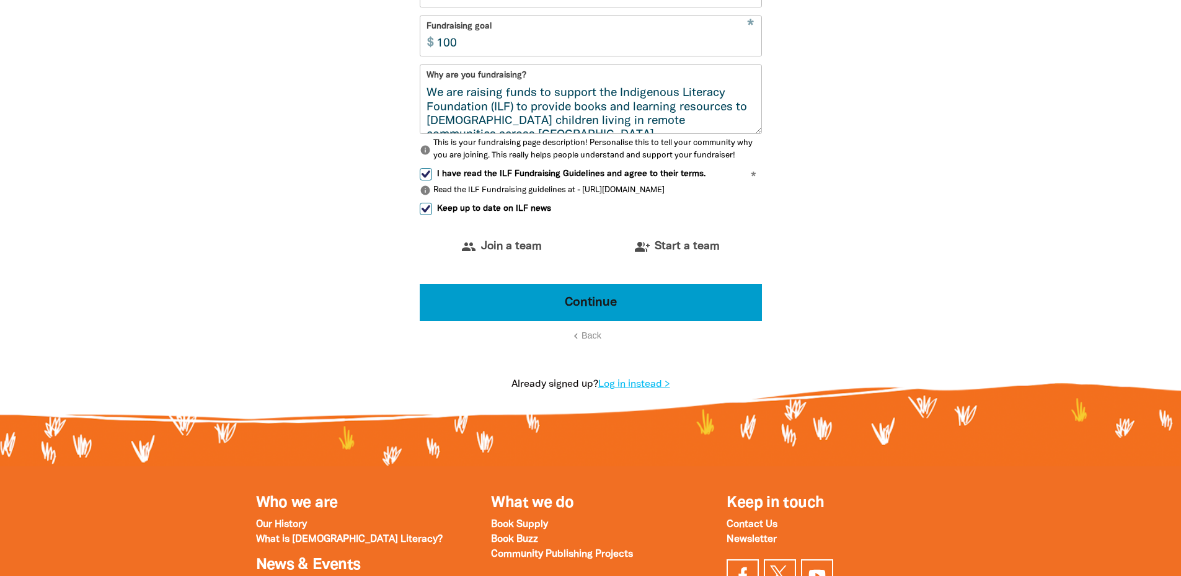
scroll to position [891, 0]
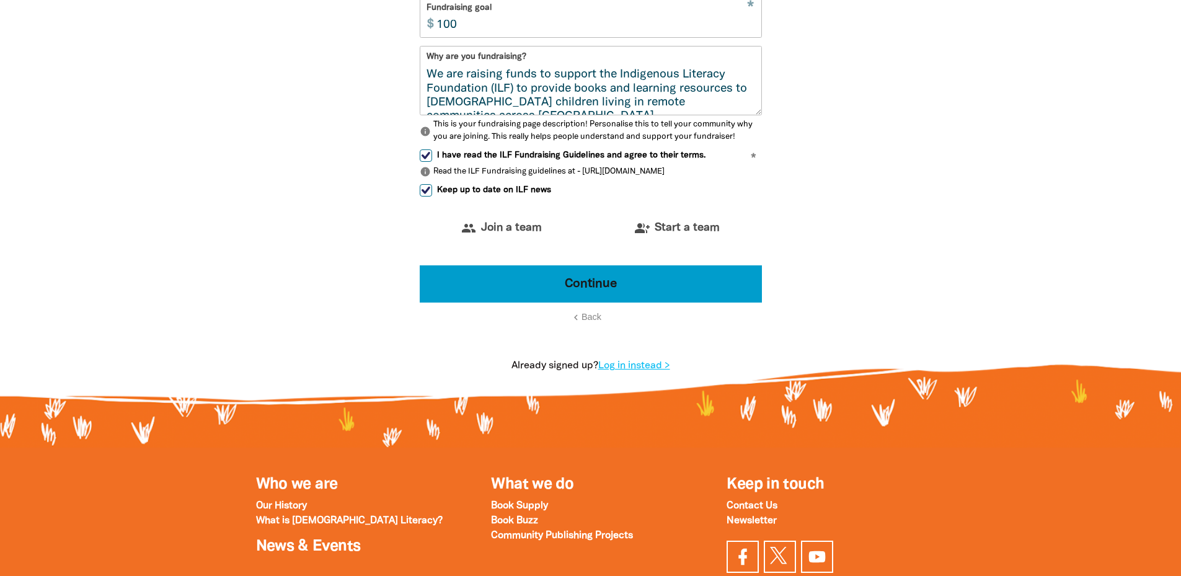
click at [586, 281] on button "Continue" at bounding box center [591, 283] width 342 height 37
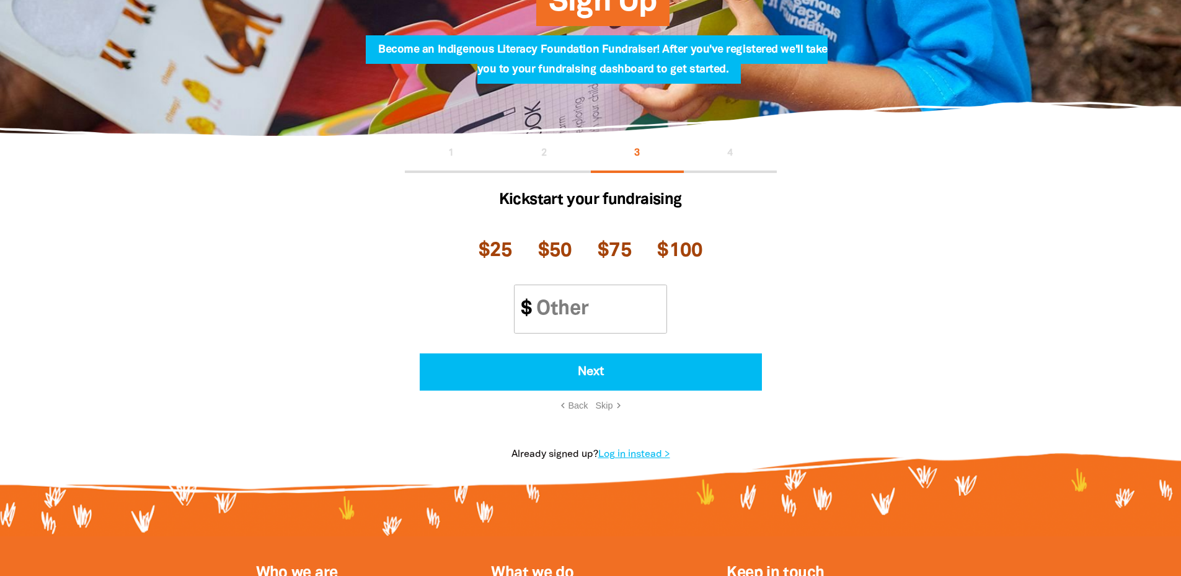
scroll to position [146, 0]
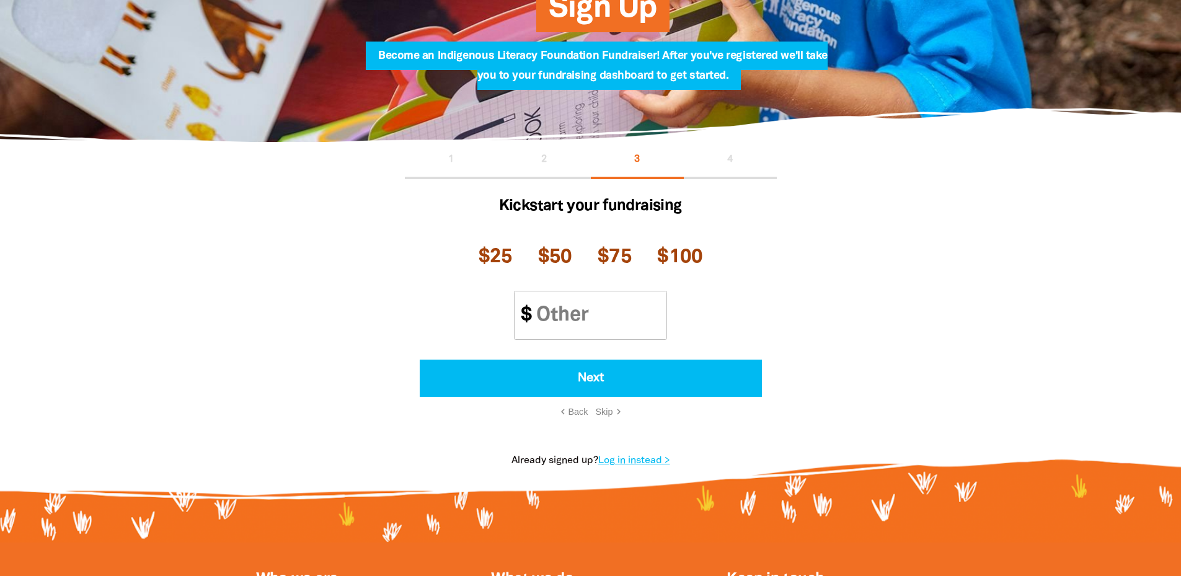
click at [607, 409] on span "Skip" at bounding box center [604, 412] width 17 height 10
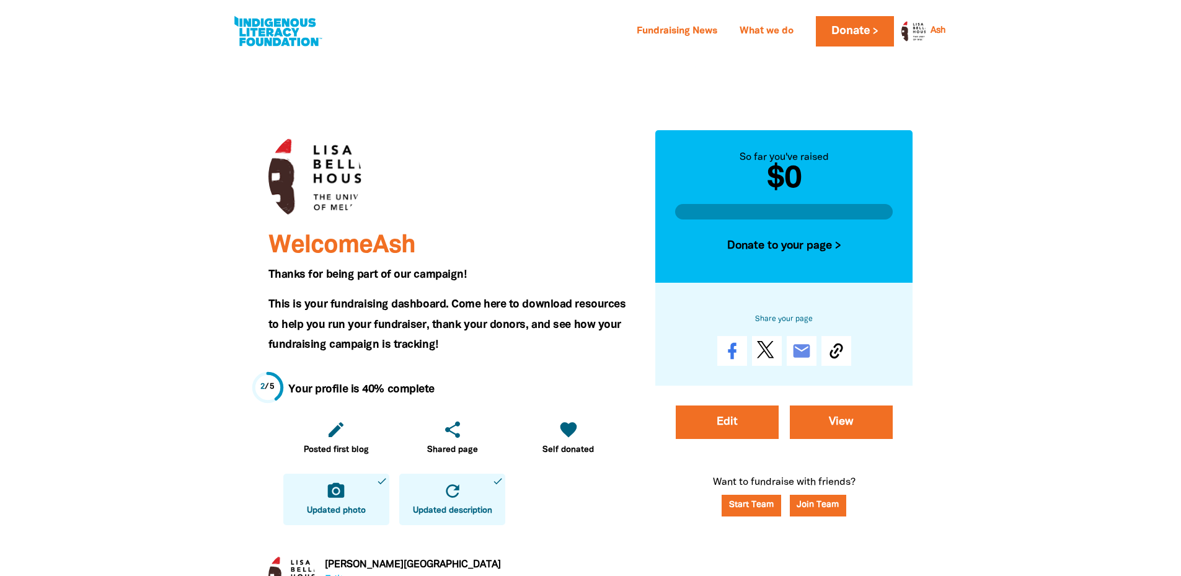
click at [311, 166] on div at bounding box center [314, 176] width 93 height 93
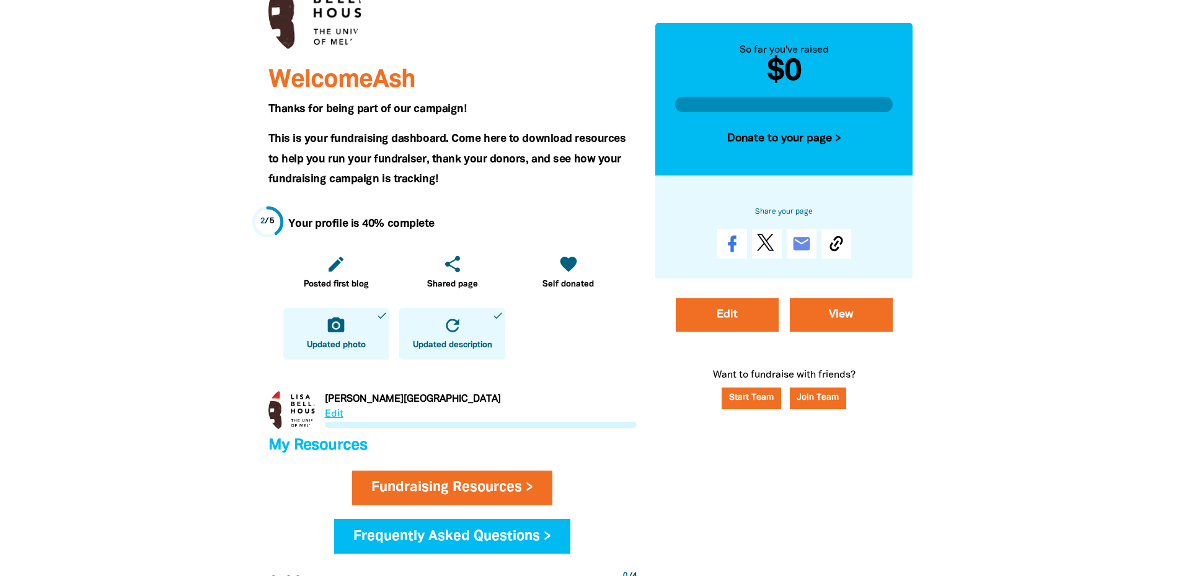
scroll to position [186, 0]
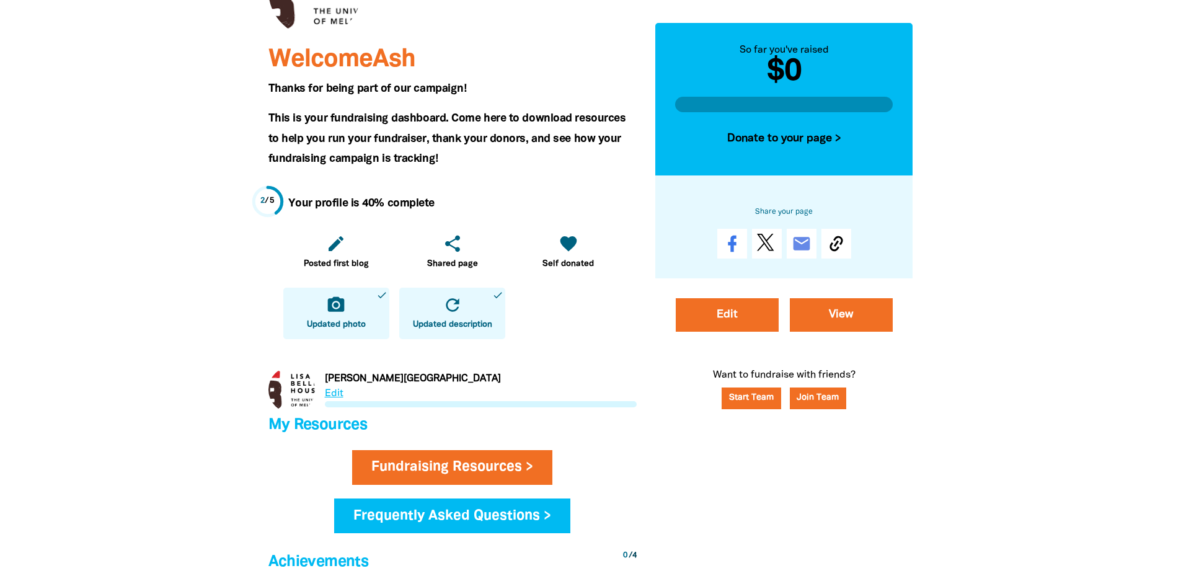
click at [338, 394] on link "Link to Lisa Bellear House" at bounding box center [452, 389] width 368 height 46
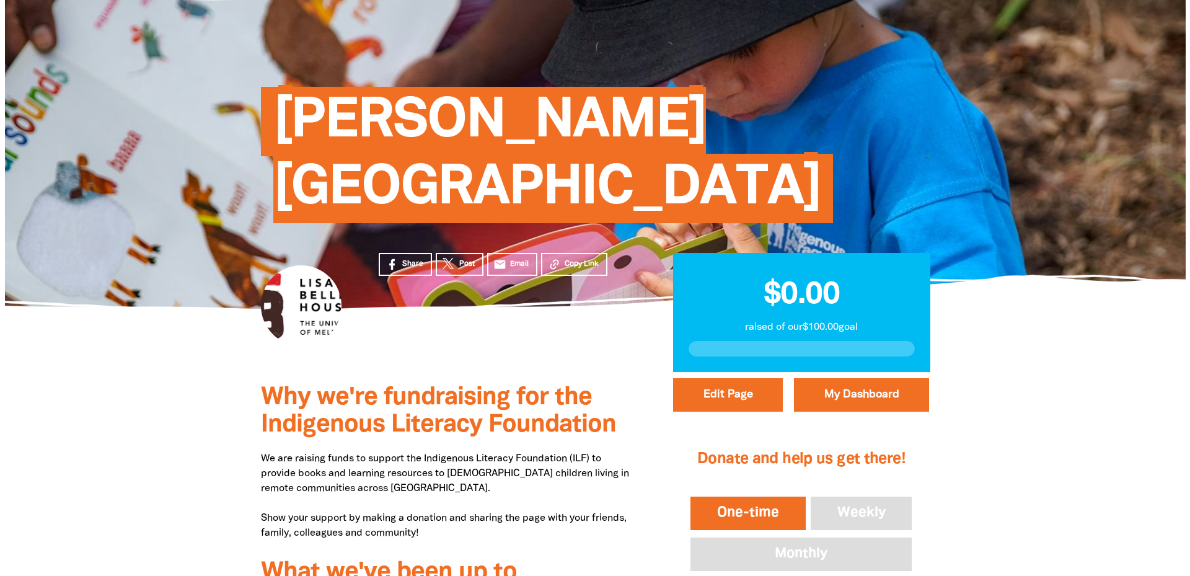
scroll to position [62, 0]
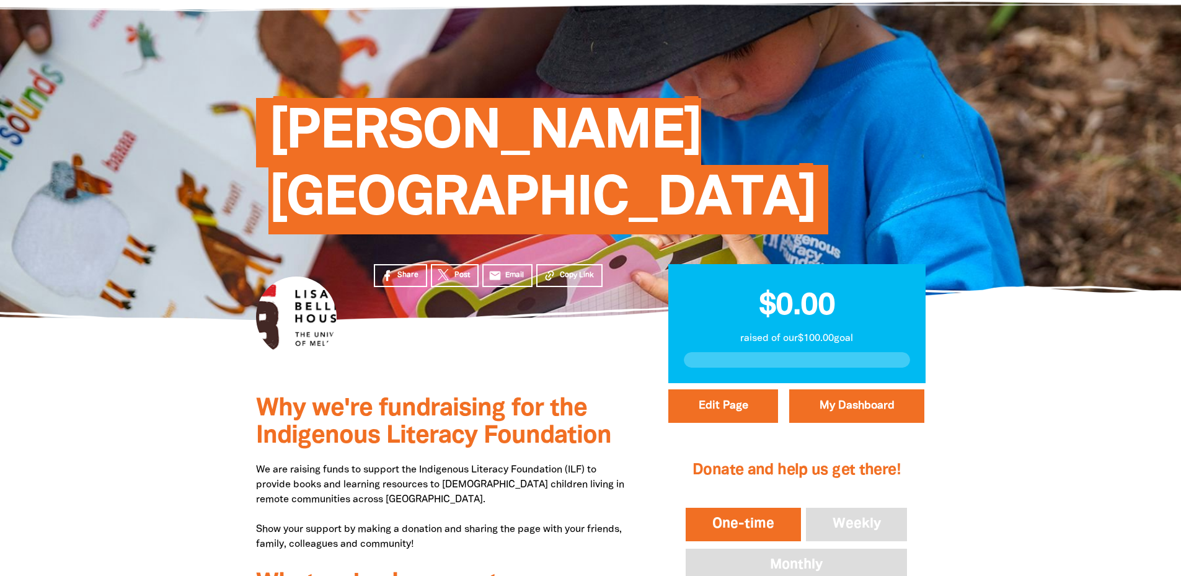
click at [296, 276] on div at bounding box center [296, 316] width 81 height 81
click at [284, 276] on div at bounding box center [296, 316] width 81 height 81
click at [767, 389] on button "Edit Page" at bounding box center [723, 405] width 110 height 33
select select "Yes"
select select "Activity"
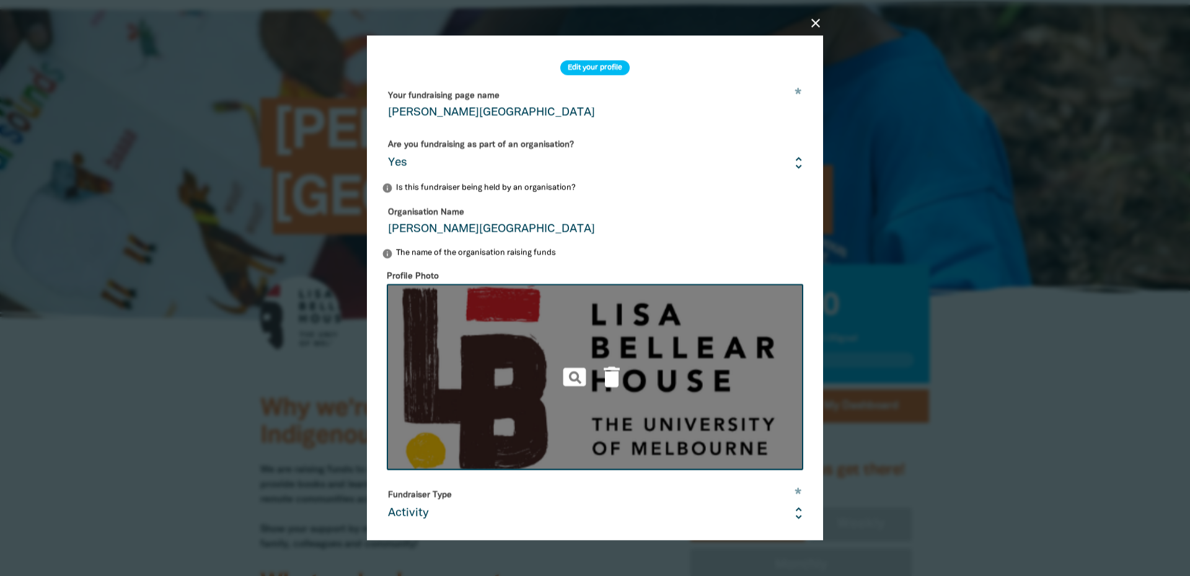
click at [588, 371] on img at bounding box center [595, 377] width 416 height 186
type input "C:\fakepath\LBH.PNG"
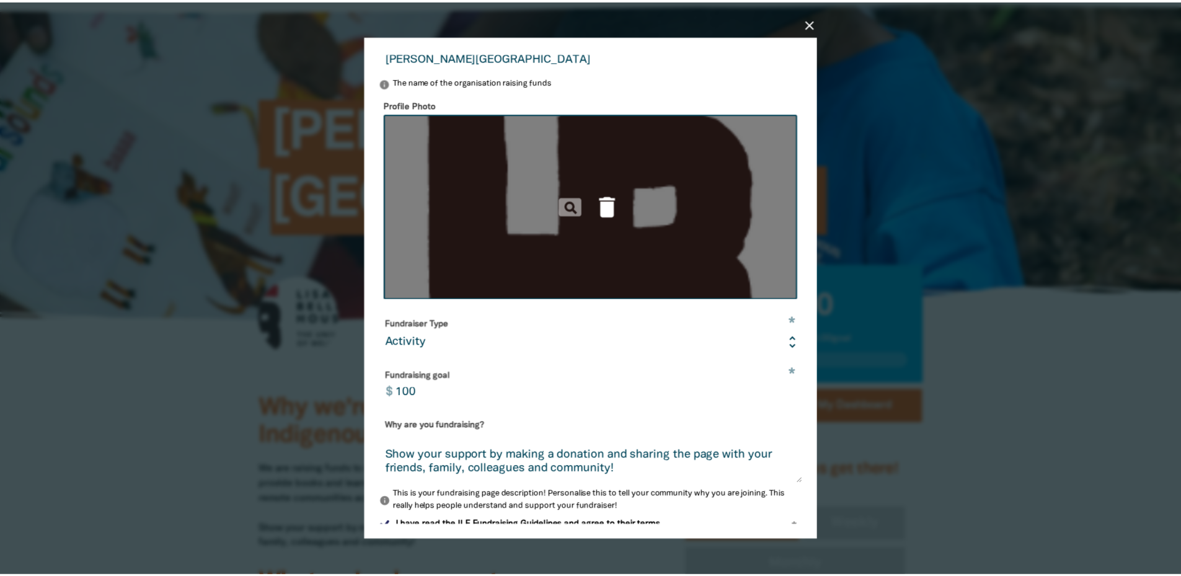
scroll to position [264, 0]
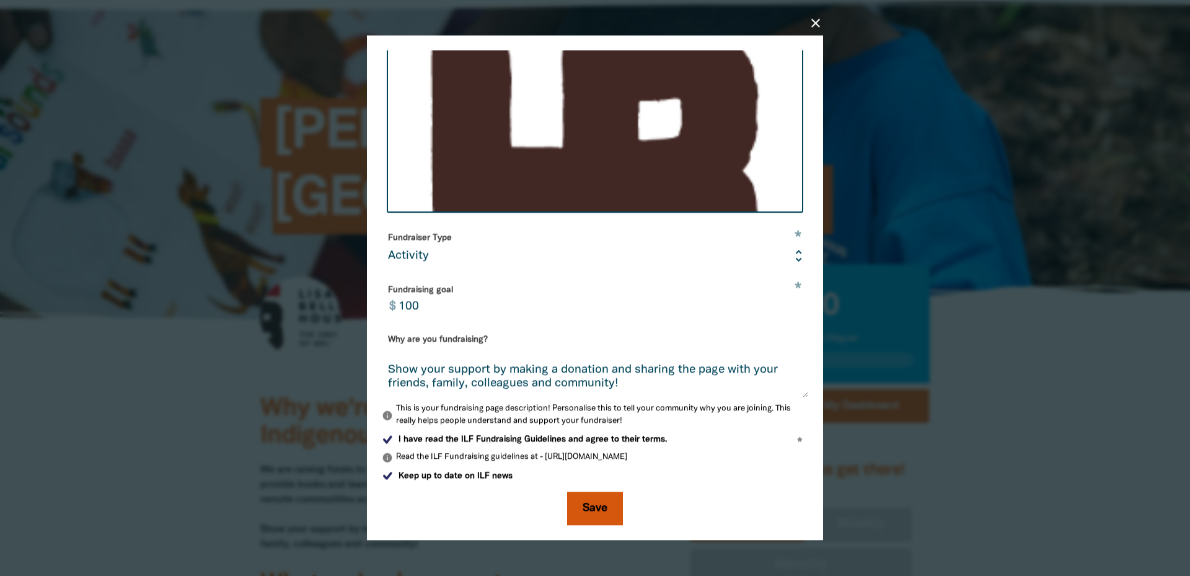
click at [596, 506] on button "Save" at bounding box center [595, 507] width 56 height 33
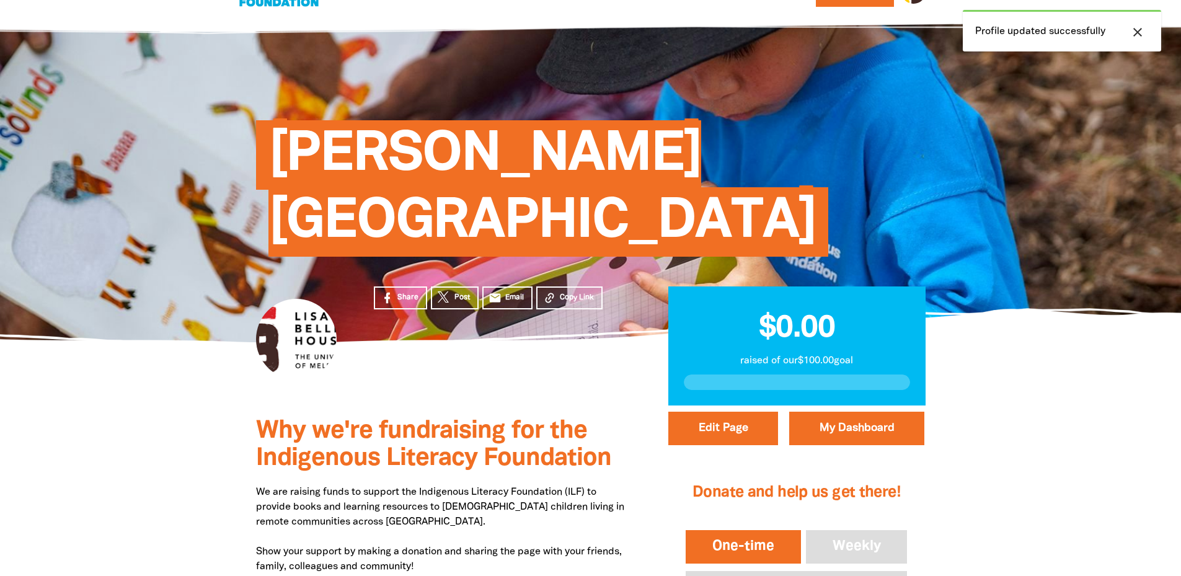
scroll to position [0, 0]
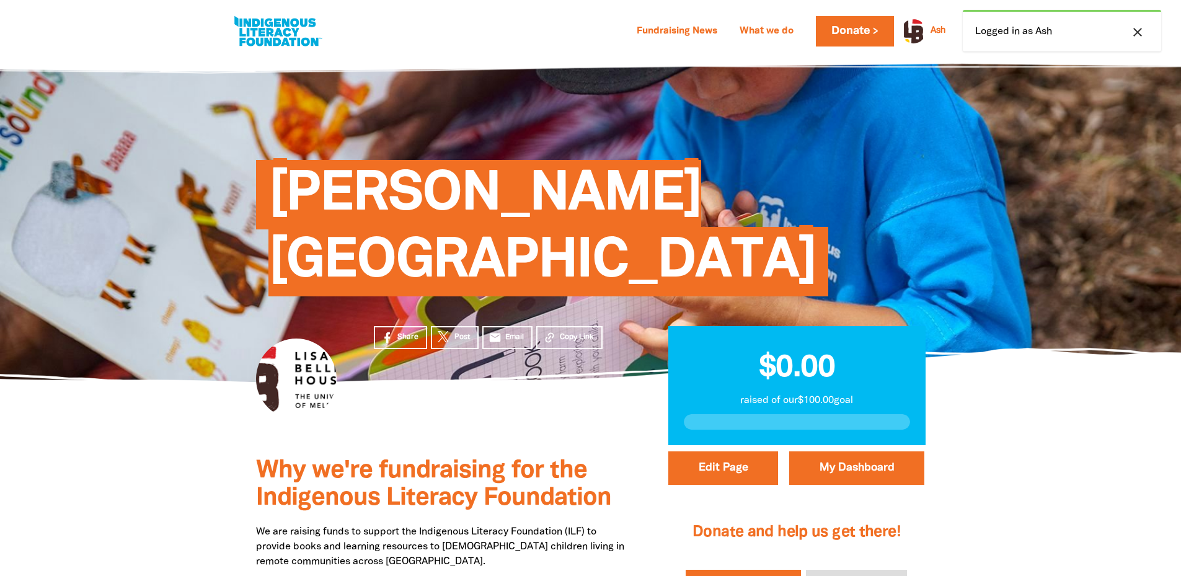
click at [299, 338] on div at bounding box center [296, 378] width 81 height 81
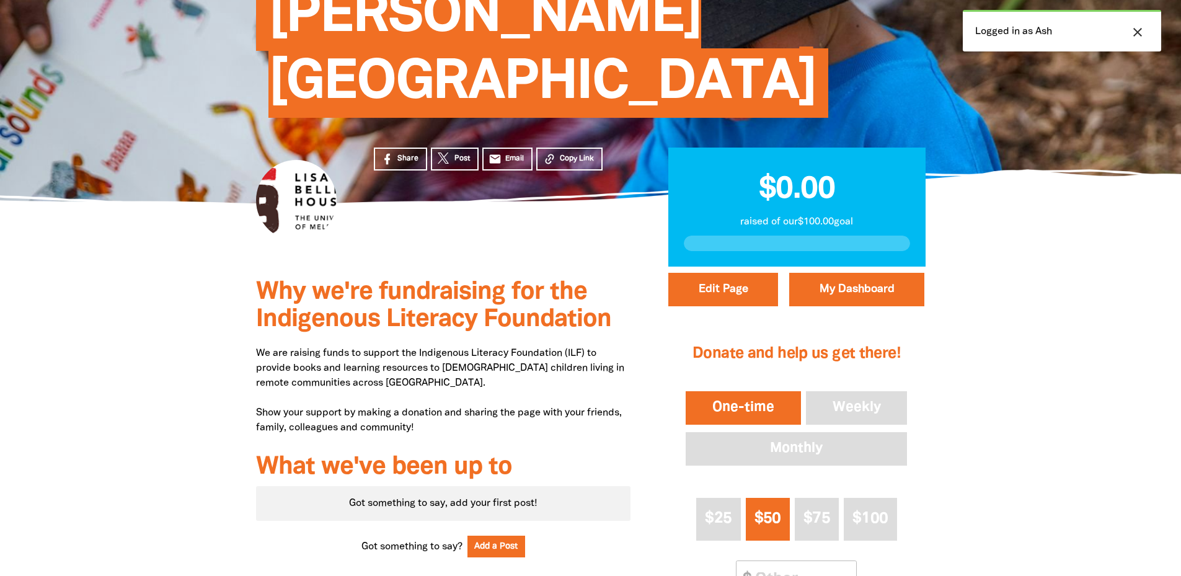
scroll to position [186, 0]
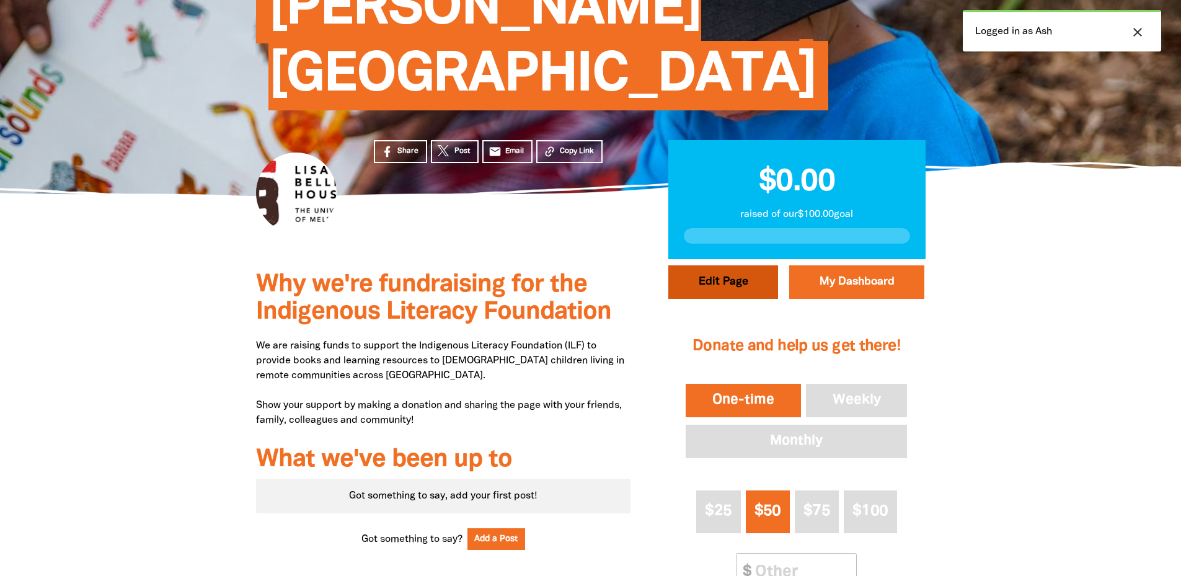
click at [750, 265] on button "Edit Page" at bounding box center [723, 281] width 110 height 33
select select "Yes"
select select "Activity"
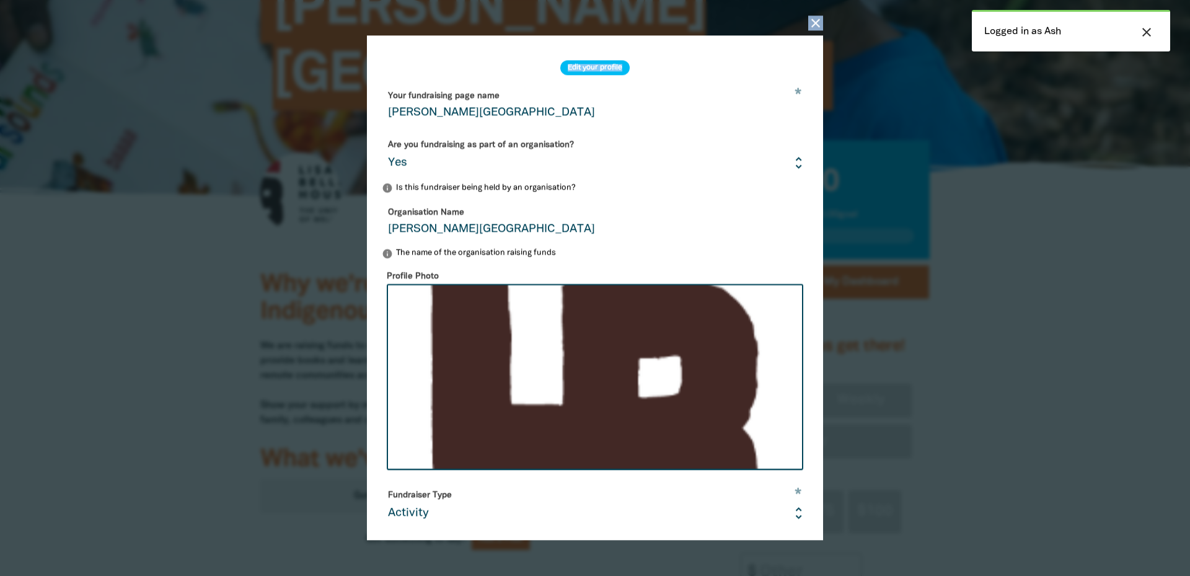
click at [808, 24] on div "close Edit your profile * Your fundraising page name Lisa Bellear House Are you…" at bounding box center [595, 288] width 496 height 562
click at [830, 23] on div "close Edit your profile * Your fundraising page name Lisa Bellear House Are you…" at bounding box center [595, 288] width 496 height 562
click at [813, 27] on icon "close" at bounding box center [815, 23] width 15 height 15
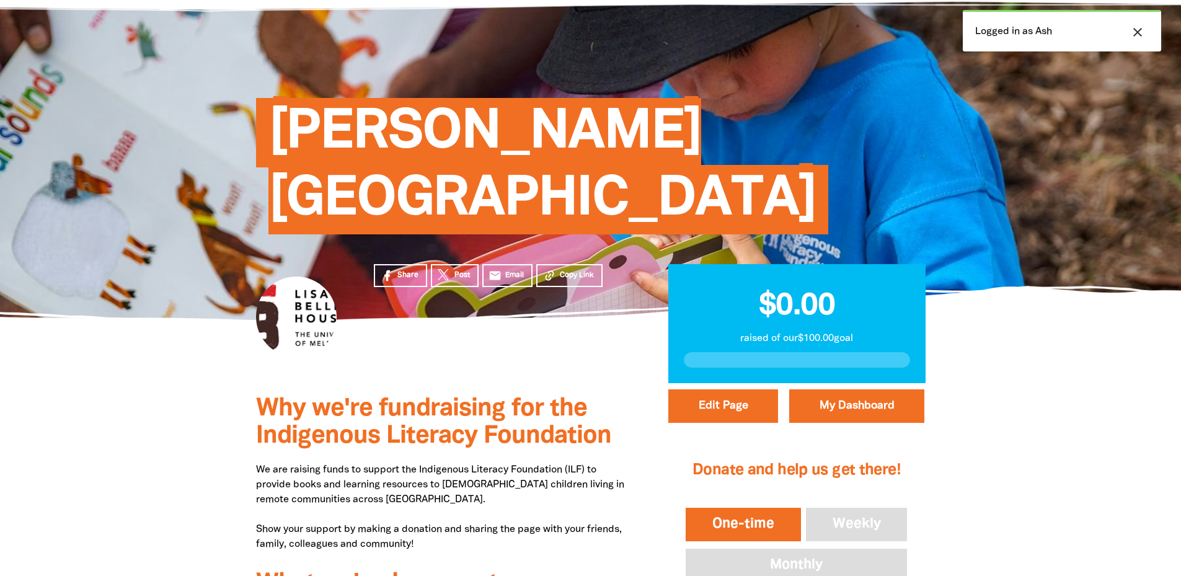
click at [308, 276] on div at bounding box center [296, 316] width 81 height 81
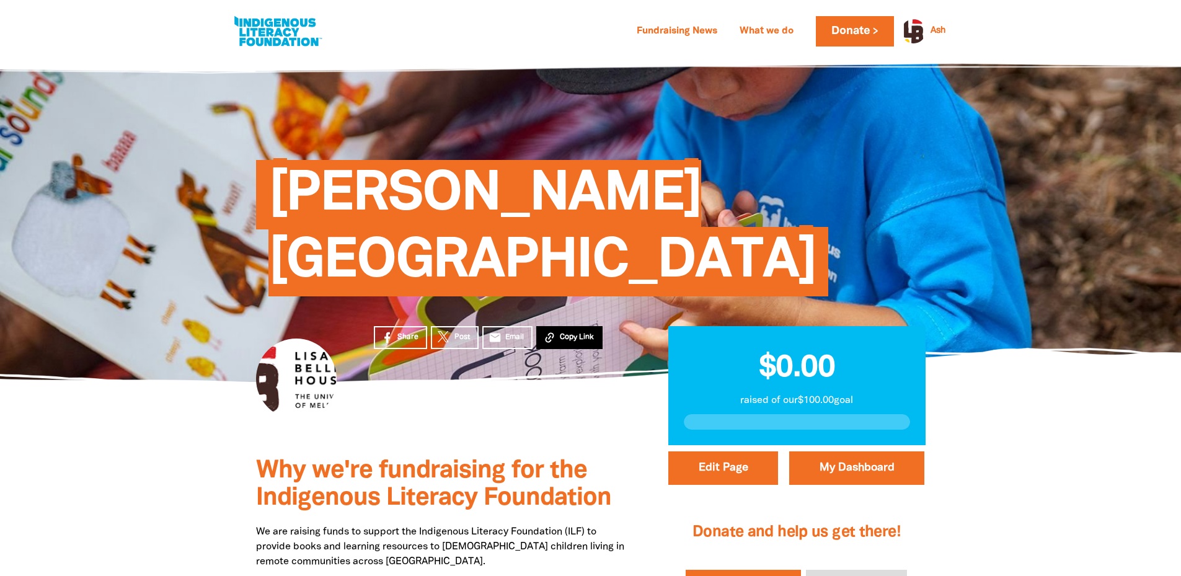
click at [548, 331] on icon at bounding box center [549, 337] width 13 height 13
click at [775, 451] on button "Edit Page" at bounding box center [723, 467] width 110 height 33
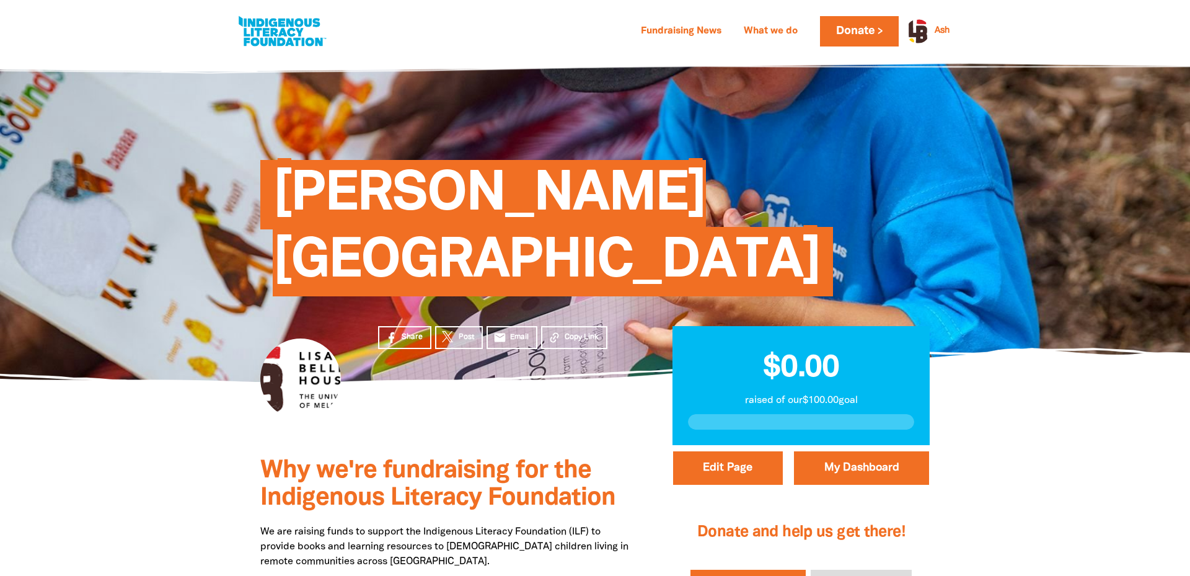
select select "Yes"
select select "Activity"
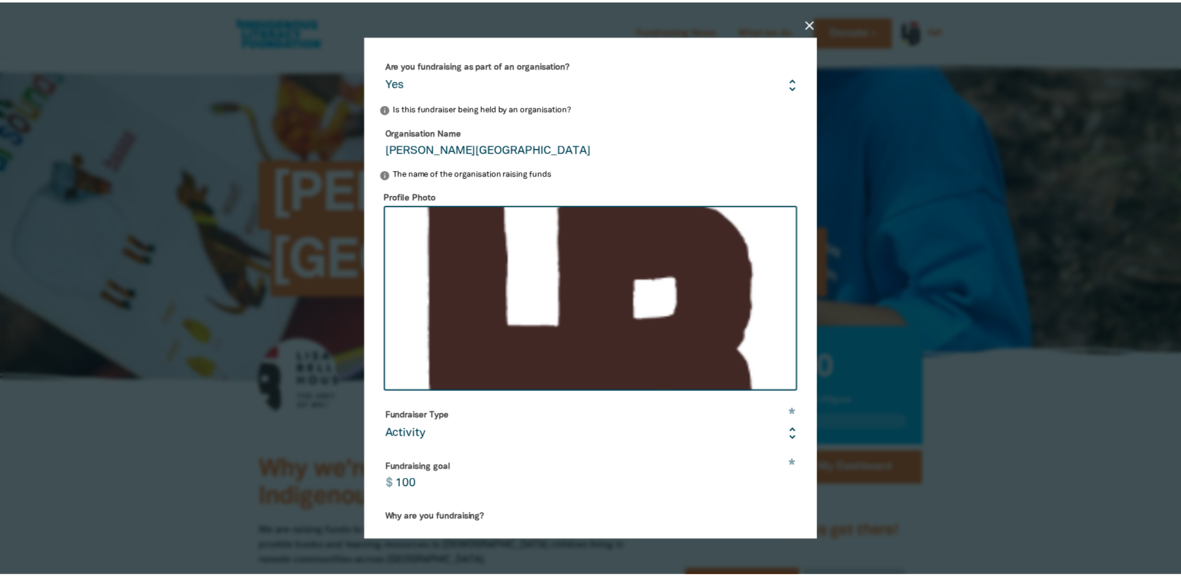
scroll to position [264, 0]
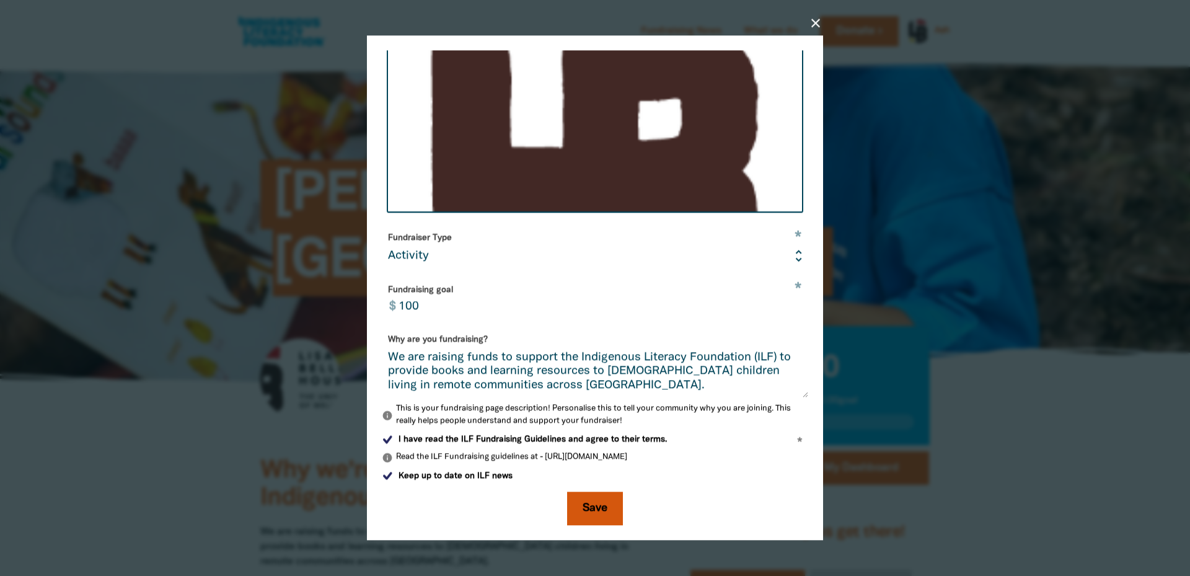
click at [598, 513] on button "Save" at bounding box center [595, 507] width 56 height 33
